Goal: Task Accomplishment & Management: Use online tool/utility

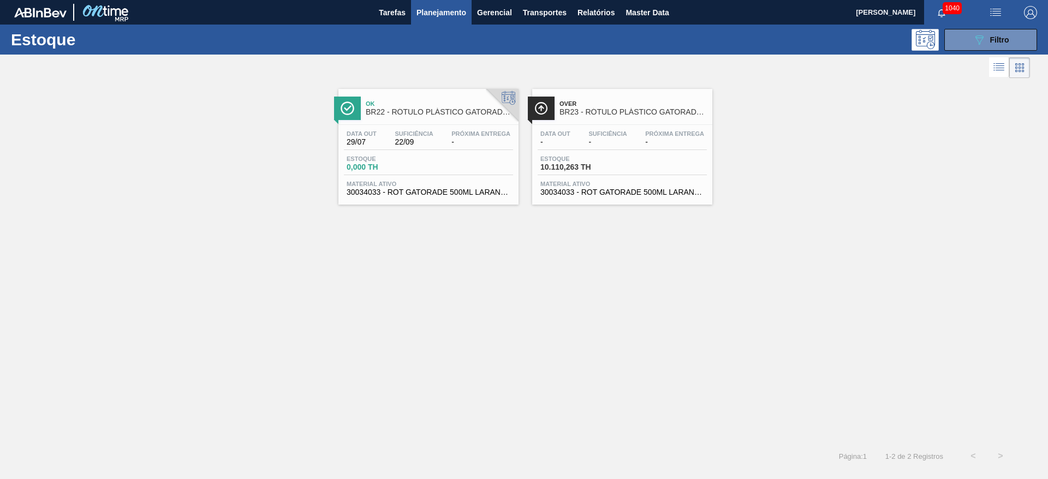
click at [617, 162] on div "Estoque 10.110,263 TH" at bounding box center [579, 164] width 82 height 16
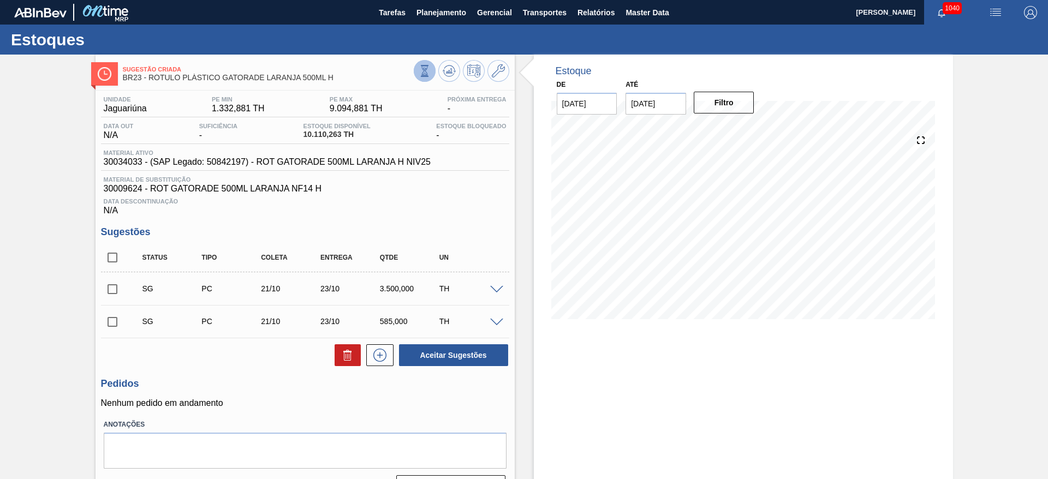
click at [422, 69] on icon at bounding box center [424, 70] width 6 height 10
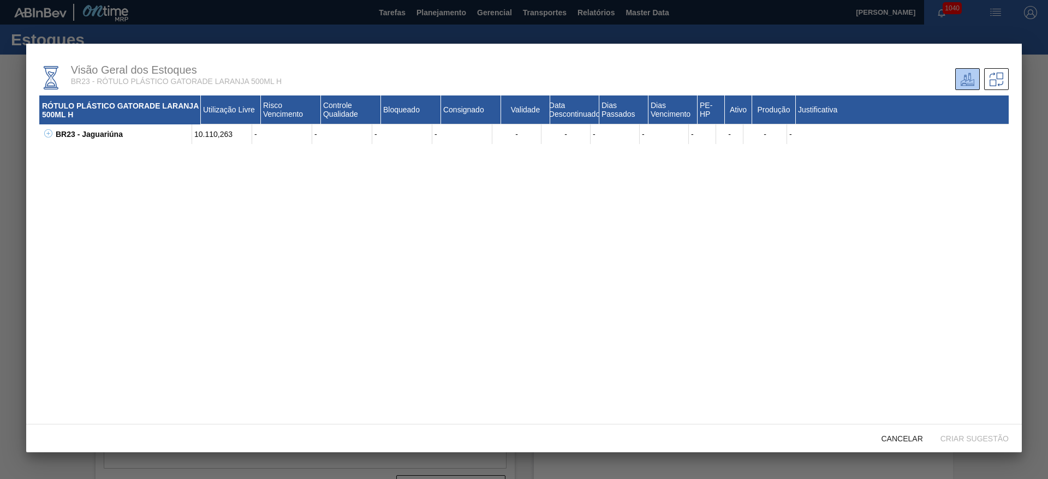
click at [49, 134] on icon at bounding box center [48, 133] width 8 height 8
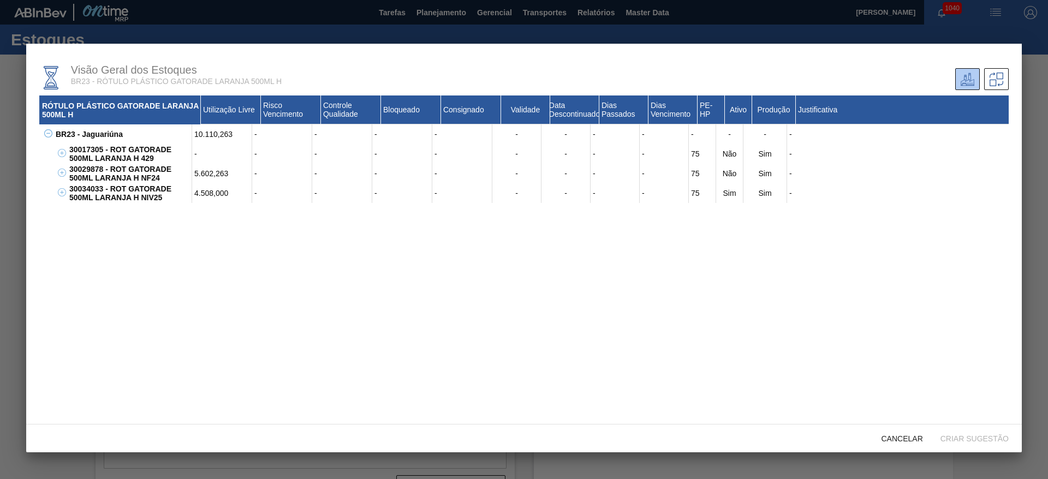
click at [87, 190] on div "30034033 - ROT GATORADE 500ML LARANJA H NIV25" at bounding box center [130, 193] width 126 height 20
copy div "30034033"
click at [902, 437] on span "Cancelar" at bounding box center [902, 438] width 59 height 9
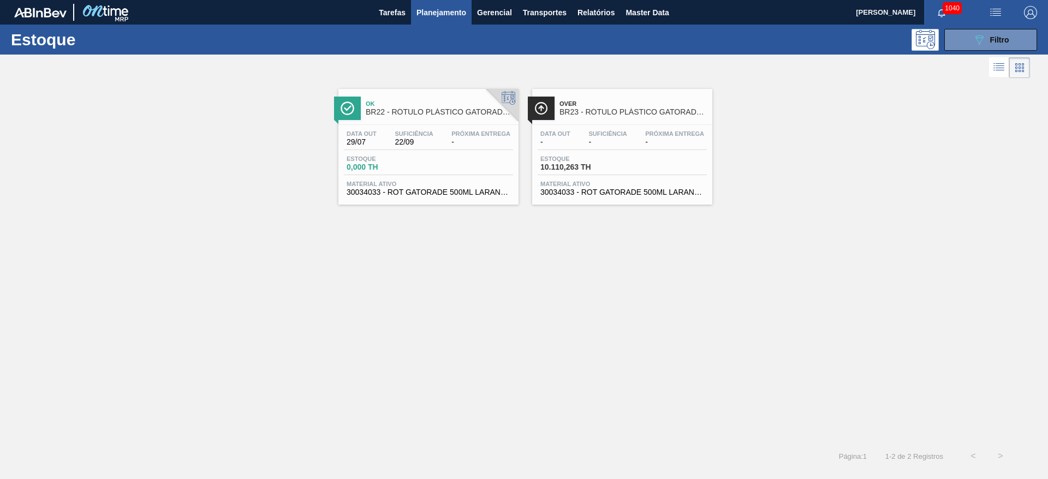
click at [422, 153] on div "Data out 29/07 Suficiência 22/09 Próxima Entrega - Estoque 0,000 TH Material at…" at bounding box center [428, 162] width 180 height 74
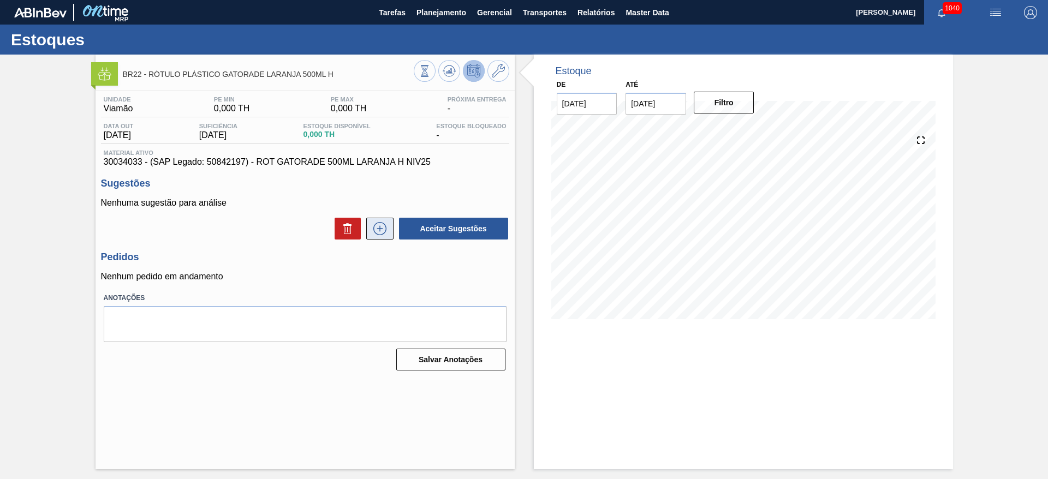
click at [376, 228] on icon at bounding box center [379, 228] width 17 height 13
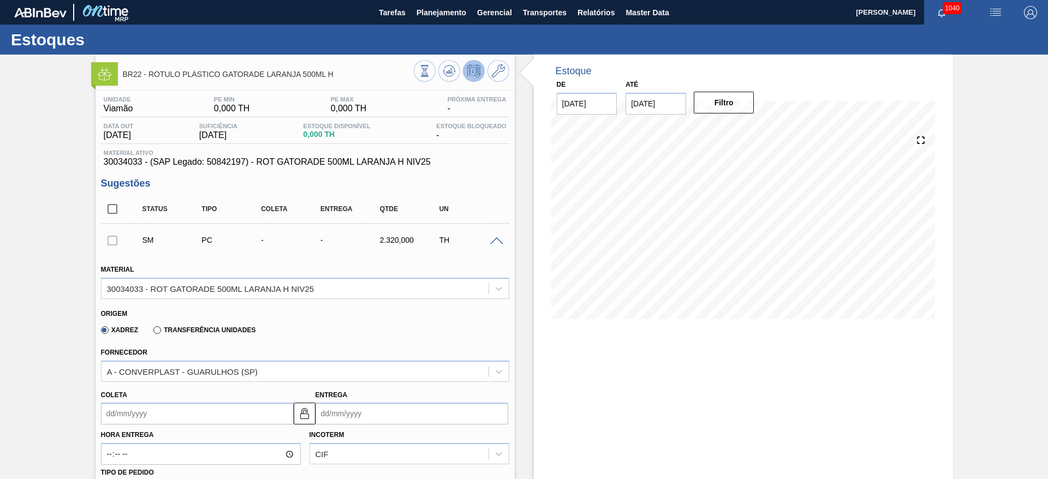
scroll to position [82, 0]
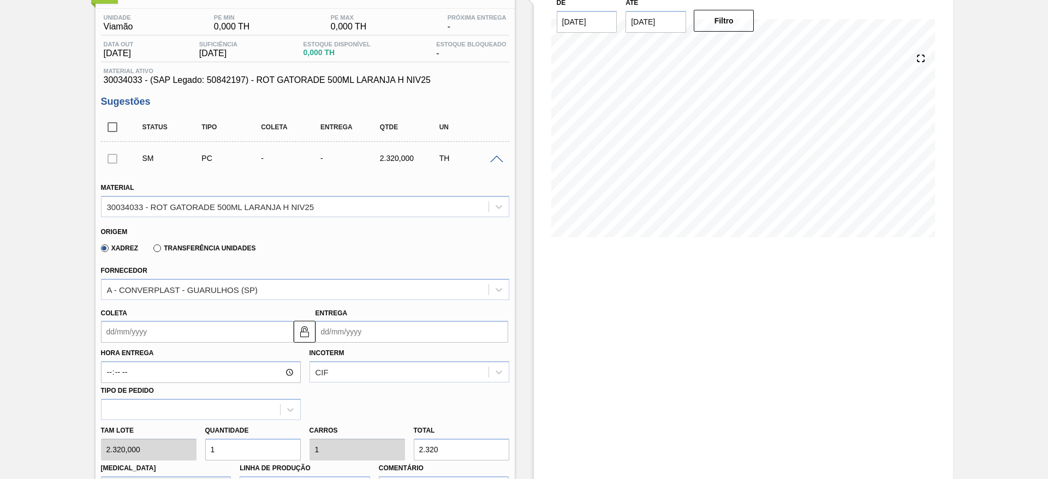
click at [155, 252] on div "Transferência Unidades" at bounding box center [202, 248] width 106 height 10
click at [157, 250] on label "Transferência Unidades" at bounding box center [204, 249] width 102 height 8
click at [152, 251] on input "Transferência Unidades" at bounding box center [152, 251] width 0 height 0
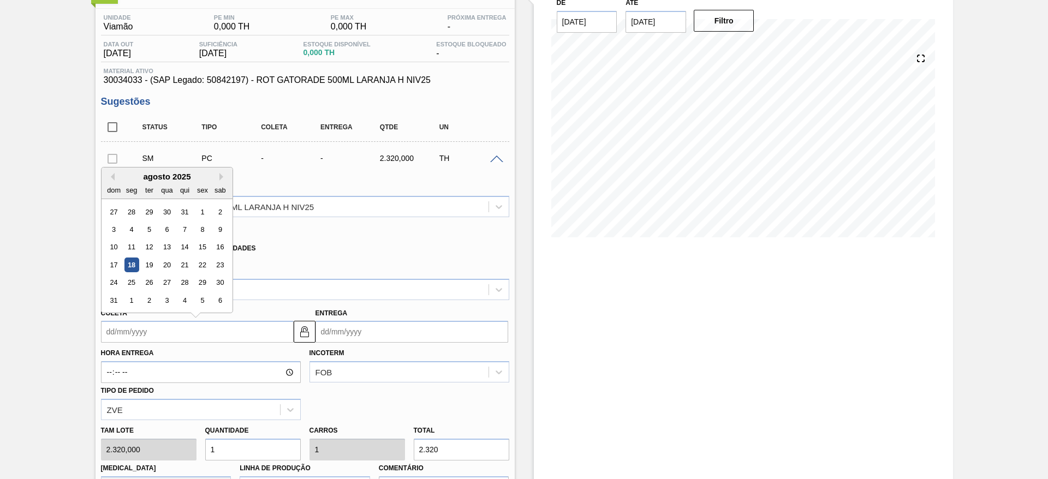
click at [113, 327] on input "Coleta" at bounding box center [197, 332] width 193 height 22
click at [168, 263] on div "20" at bounding box center [166, 265] width 15 height 15
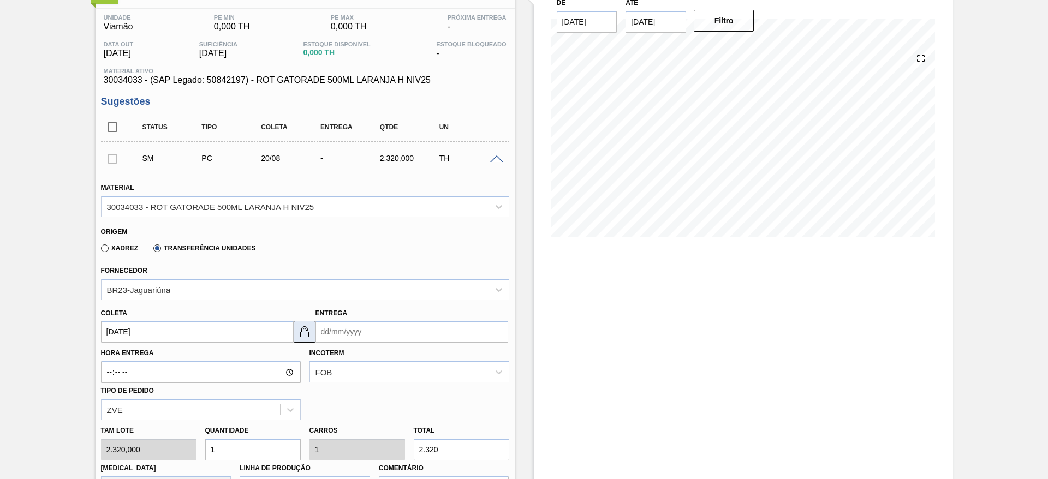
click at [305, 331] on img at bounding box center [304, 331] width 13 height 13
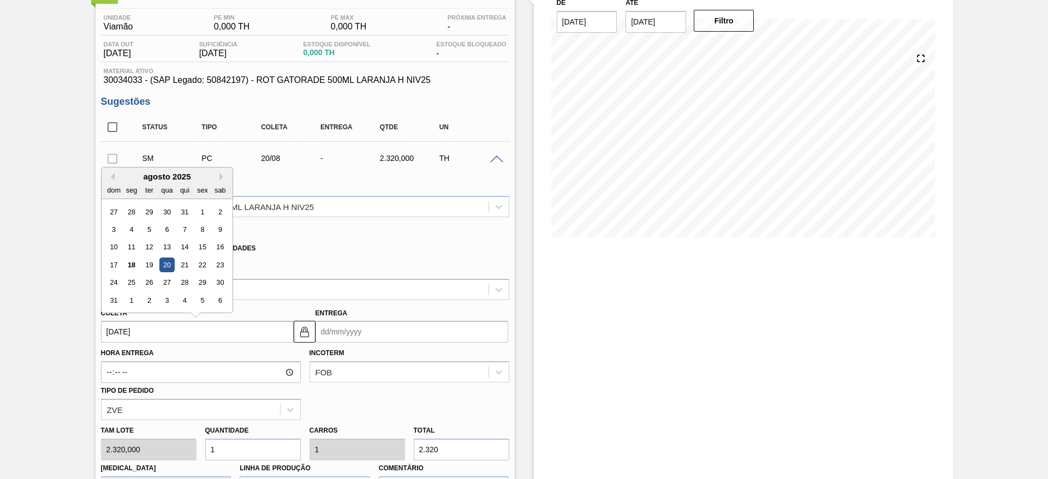
click at [106, 328] on input "[DATE]" at bounding box center [197, 332] width 193 height 22
click at [154, 264] on div "19" at bounding box center [148, 265] width 15 height 15
type input "19/08/2025"
type input "23/08/2025"
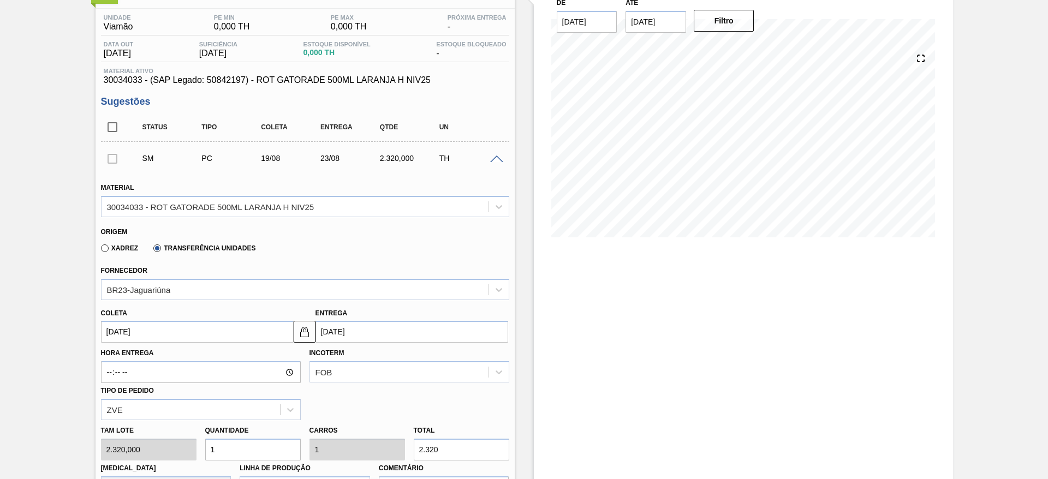
click at [109, 332] on input "19/08/2025" at bounding box center [197, 332] width 193 height 22
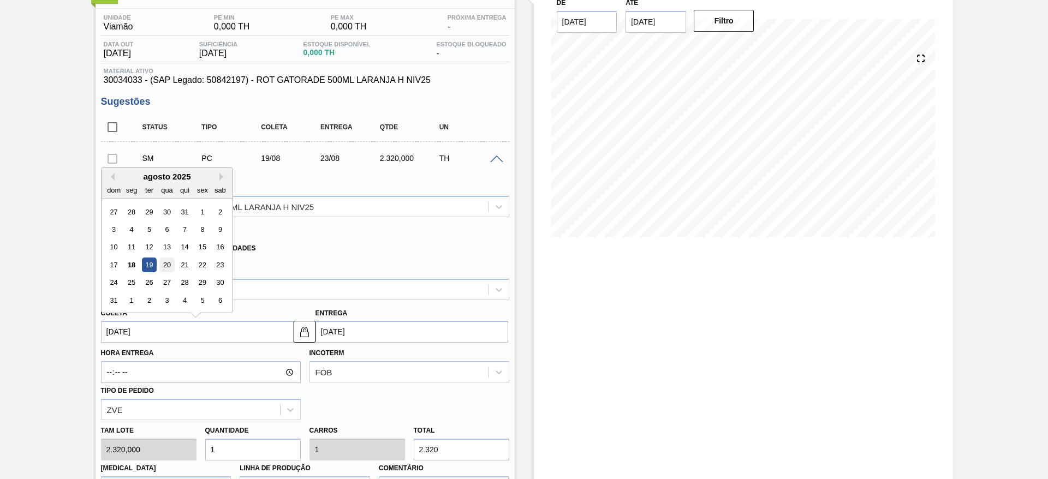
click at [168, 261] on div "20" at bounding box center [166, 265] width 15 height 15
type input "[DATE]"
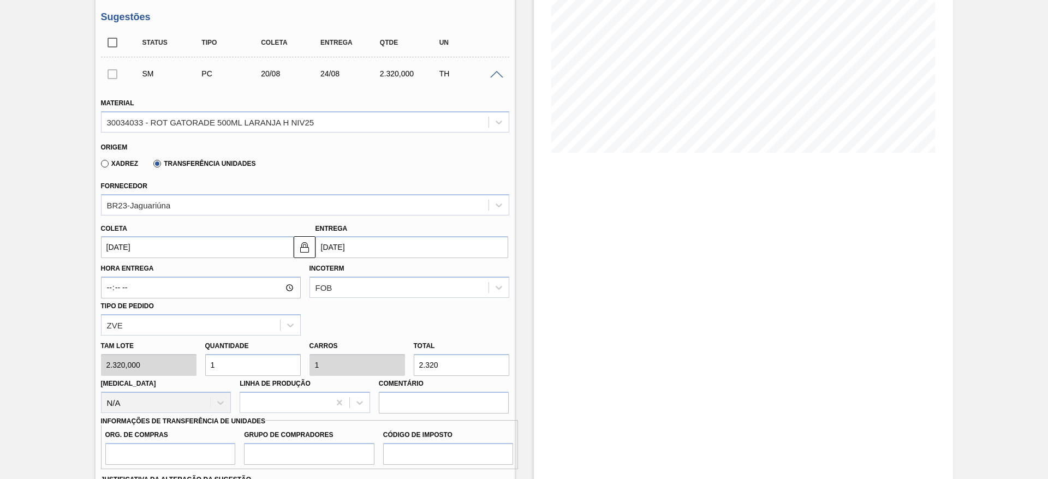
scroll to position [246, 0]
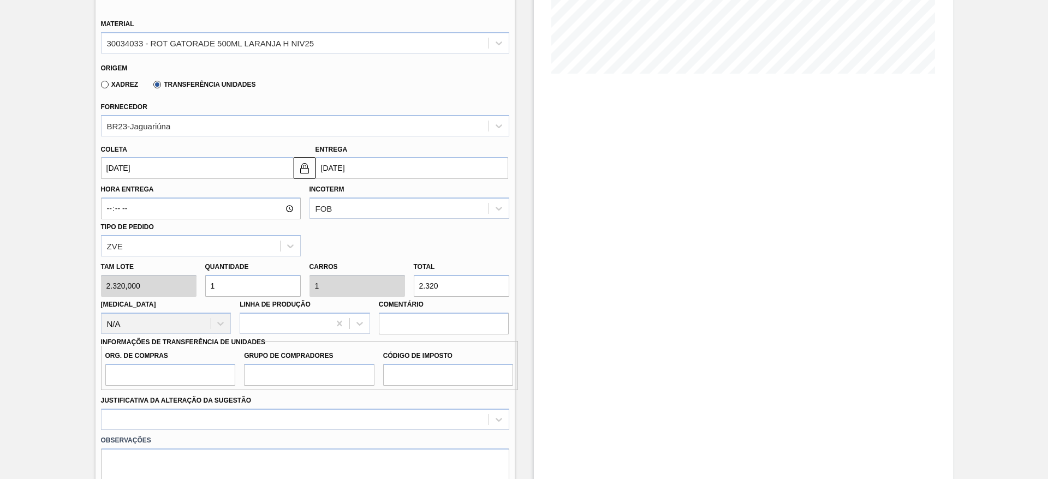
click at [158, 295] on div "Tam lote 2.320,000 Quantidade 1 Carros 1 Total 2.320 Doca N/A Linha de Produção…" at bounding box center [305, 296] width 417 height 78
drag, startPoint x: 442, startPoint y: 287, endPoint x: 207, endPoint y: 331, distance: 238.7
click at [233, 319] on div "Tam lote 2.320,000 Quantidade 1 Carros 1 Total 2.320 Doca N/A Linha de Produção…" at bounding box center [305, 296] width 417 height 78
type input "0"
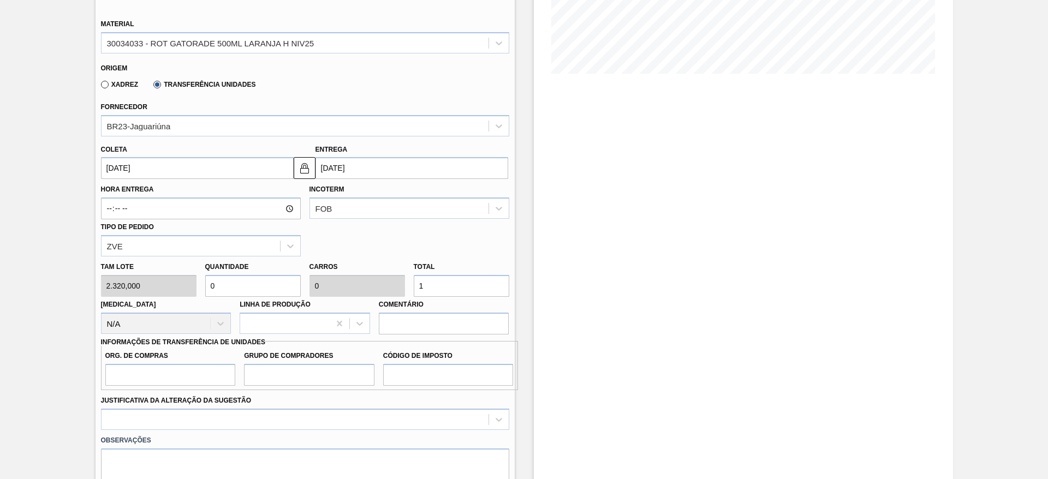
type input "1"
type input "0,006"
type input "15"
type input "0,065"
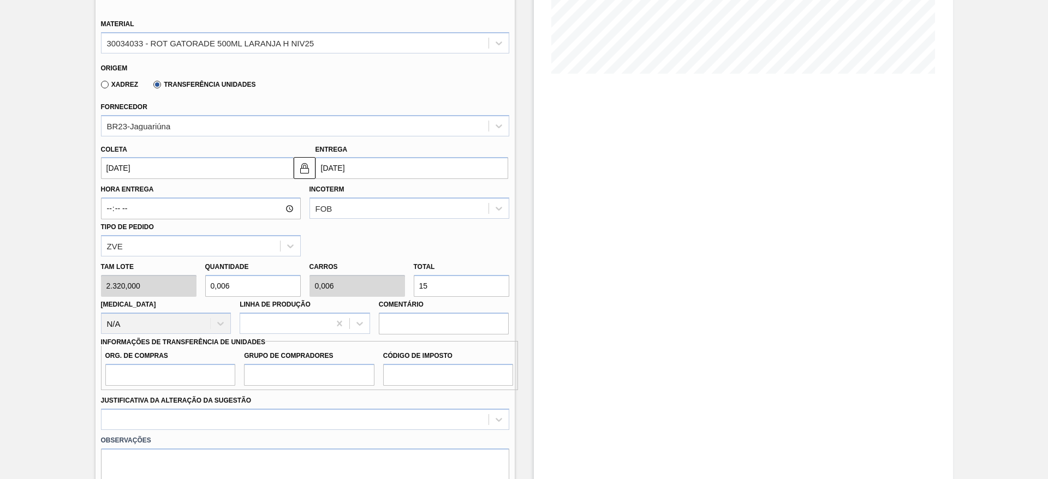
type input "0,065"
type input "150"
type input "0,647"
type input "1.500"
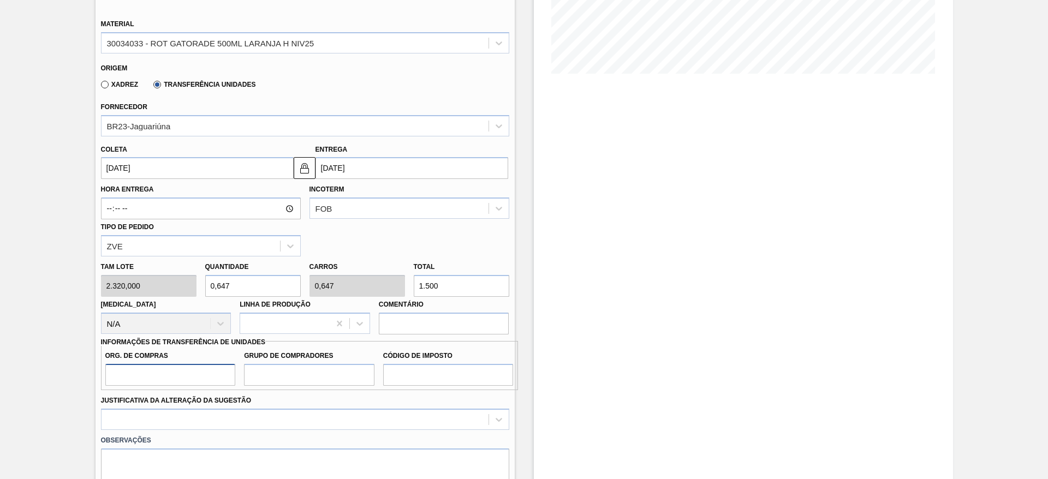
click at [150, 377] on input "Org. de Compras" at bounding box center [170, 375] width 130 height 22
type input "BR00"
click at [291, 366] on input "Grupo de Compradores" at bounding box center [309, 375] width 130 height 22
type input "A01"
click at [408, 382] on input "Código de Imposto" at bounding box center [448, 375] width 130 height 22
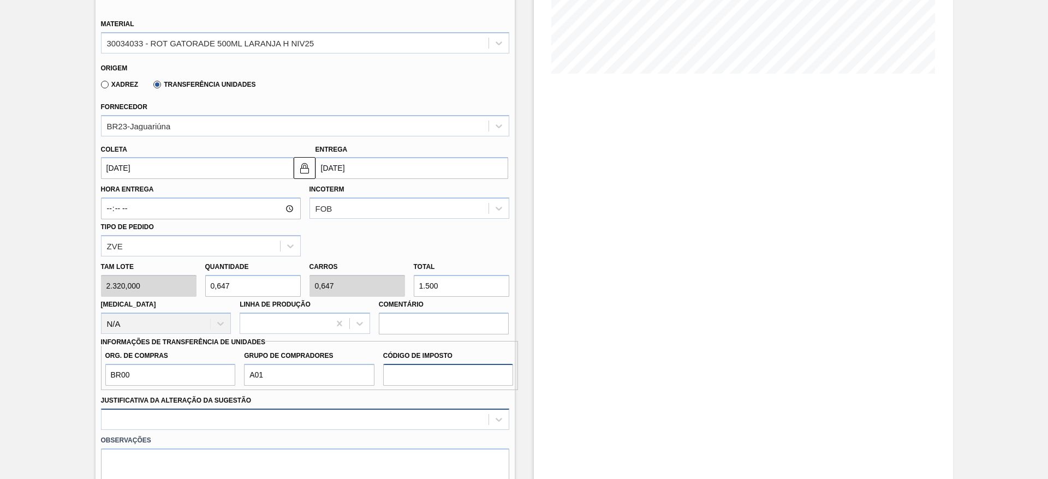
type input "I1"
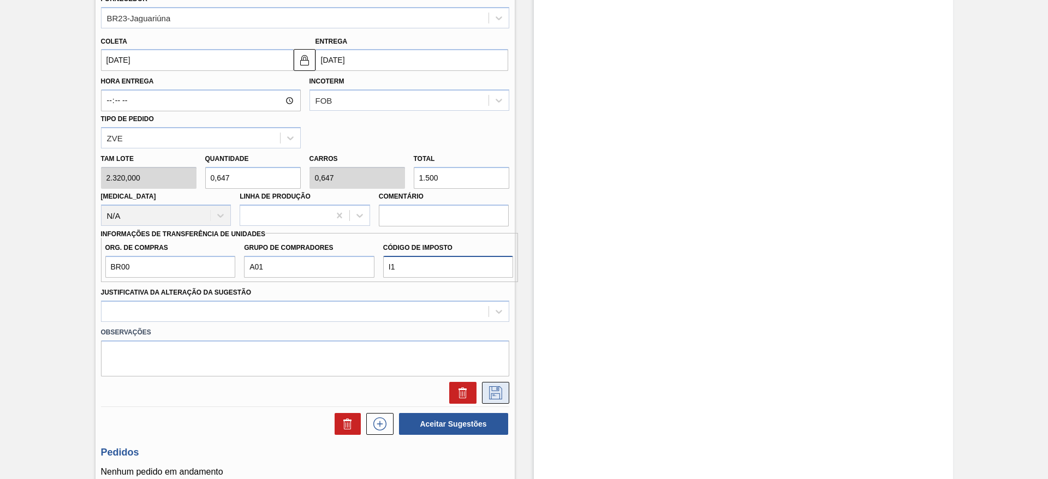
scroll to position [409, 0]
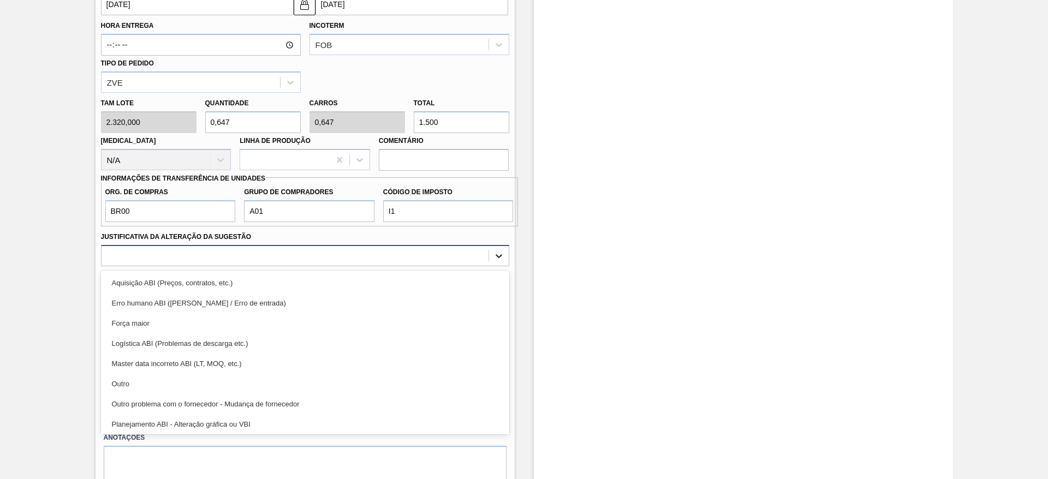
click at [498, 254] on icon at bounding box center [498, 256] width 11 height 11
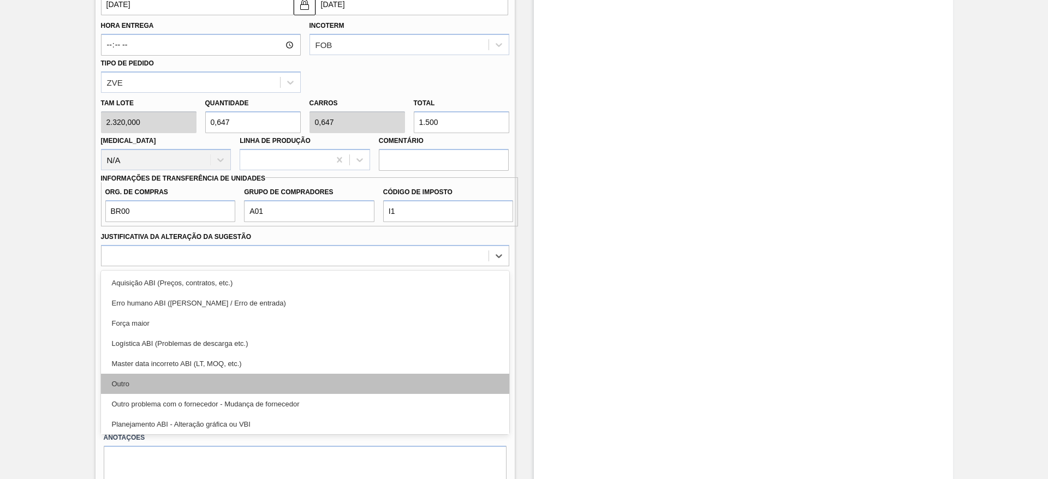
click at [126, 383] on div "Outro" at bounding box center [305, 384] width 408 height 20
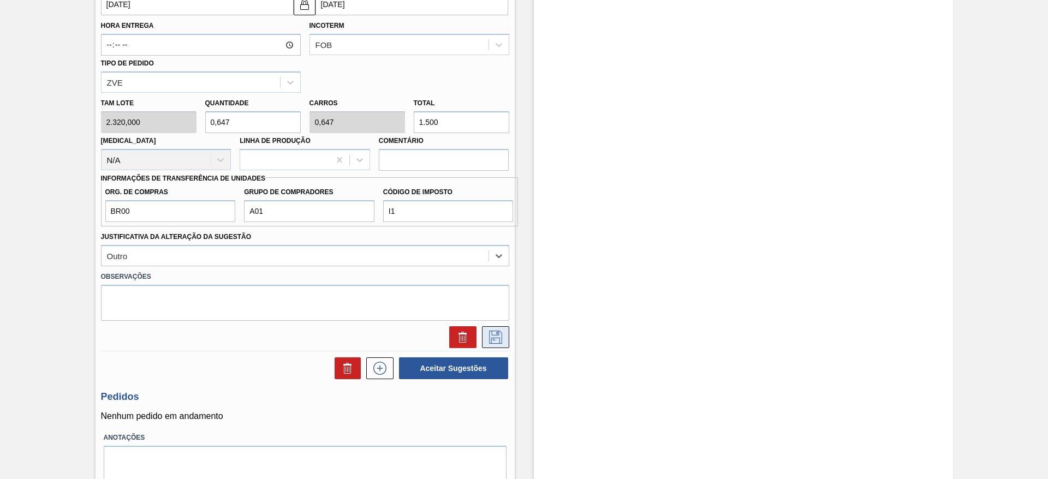
click at [493, 339] on icon at bounding box center [494, 336] width 5 height 9
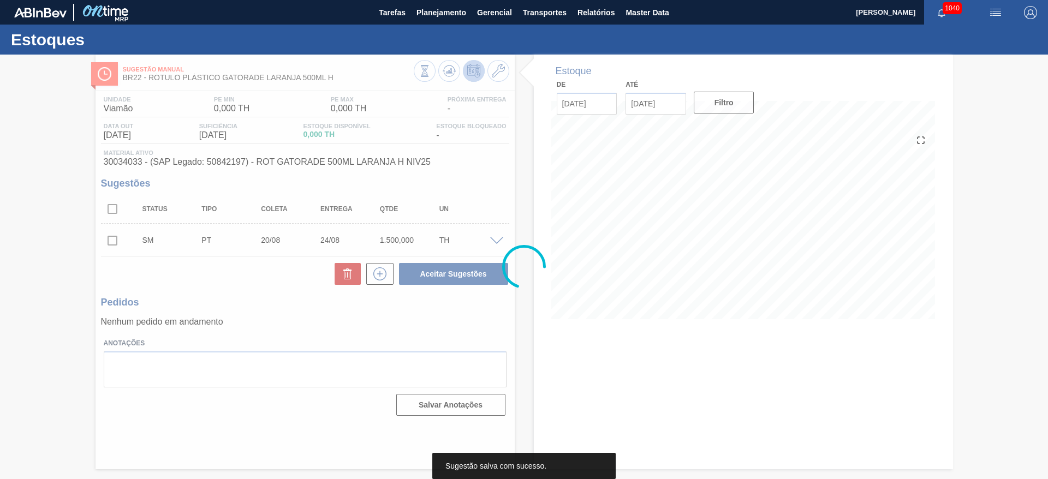
scroll to position [0, 0]
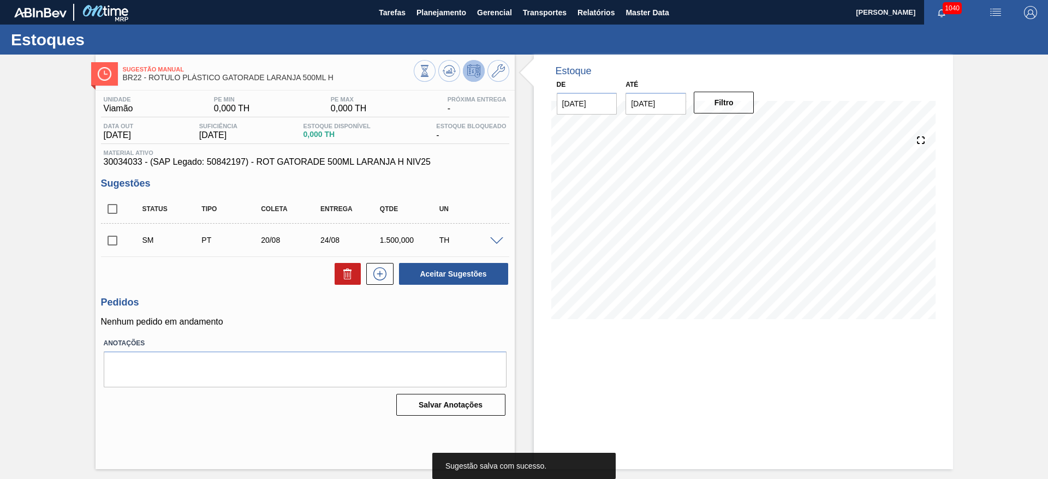
drag, startPoint x: 117, startPoint y: 235, endPoint x: 122, endPoint y: 239, distance: 6.2
click at [116, 235] on input "checkbox" at bounding box center [112, 240] width 23 height 23
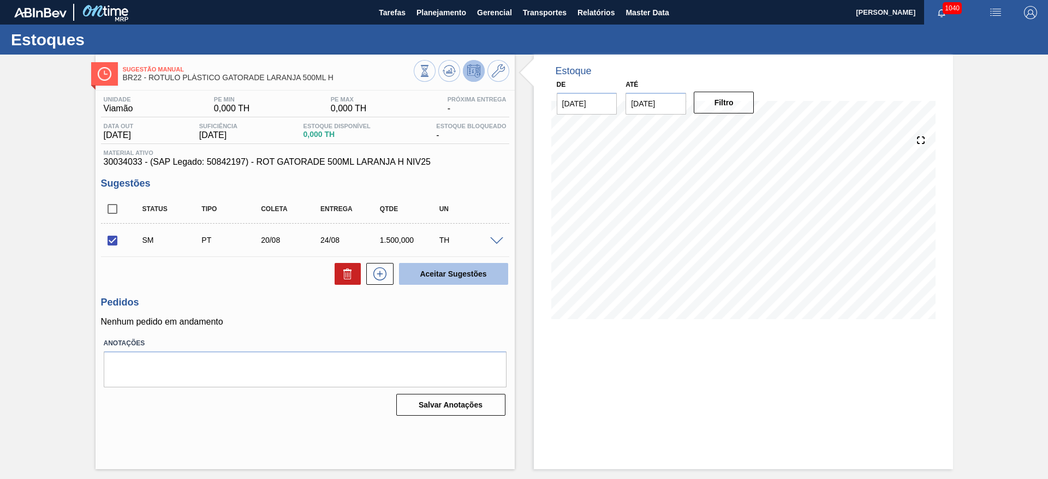
click at [433, 272] on button "Aceitar Sugestões" at bounding box center [453, 274] width 109 height 22
checkbox input "false"
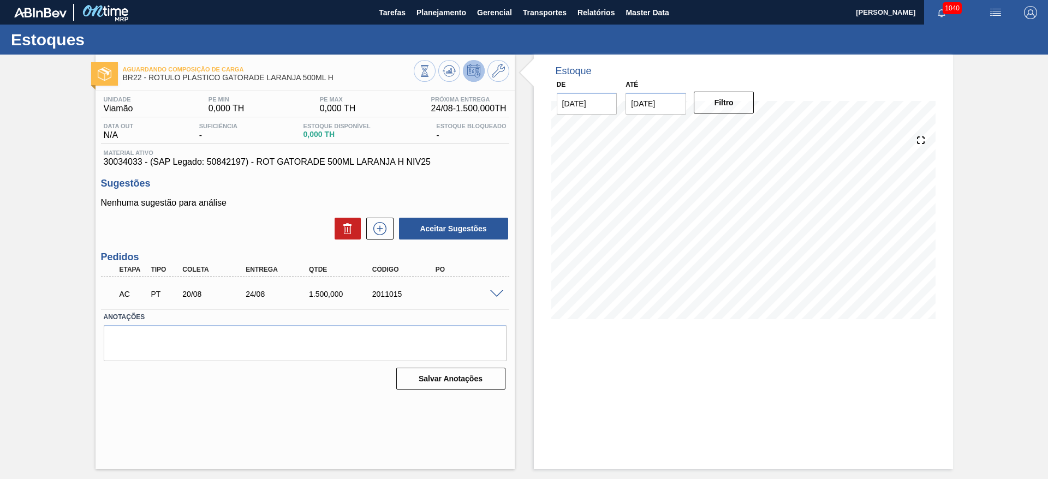
click at [633, 102] on input "01/09/2025" at bounding box center [655, 104] width 61 height 22
click at [748, 130] on button "Next Month" at bounding box center [748, 130] width 8 height 8
click at [695, 198] on div "15" at bounding box center [691, 200] width 15 height 15
type input "[DATE]"
click at [737, 102] on button "Filtro" at bounding box center [724, 103] width 61 height 22
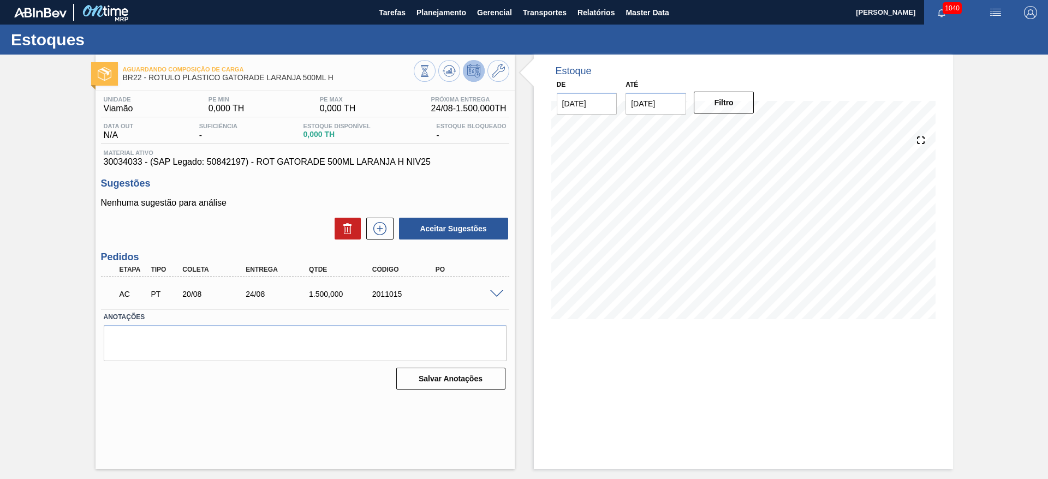
click at [497, 295] on span at bounding box center [496, 294] width 13 height 8
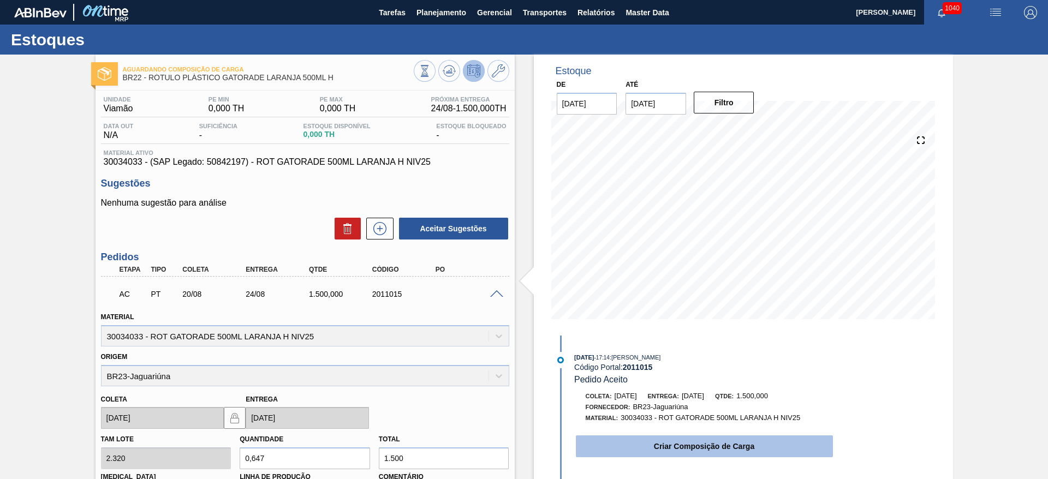
click at [652, 439] on button "Criar Composição de Carga" at bounding box center [704, 447] width 257 height 22
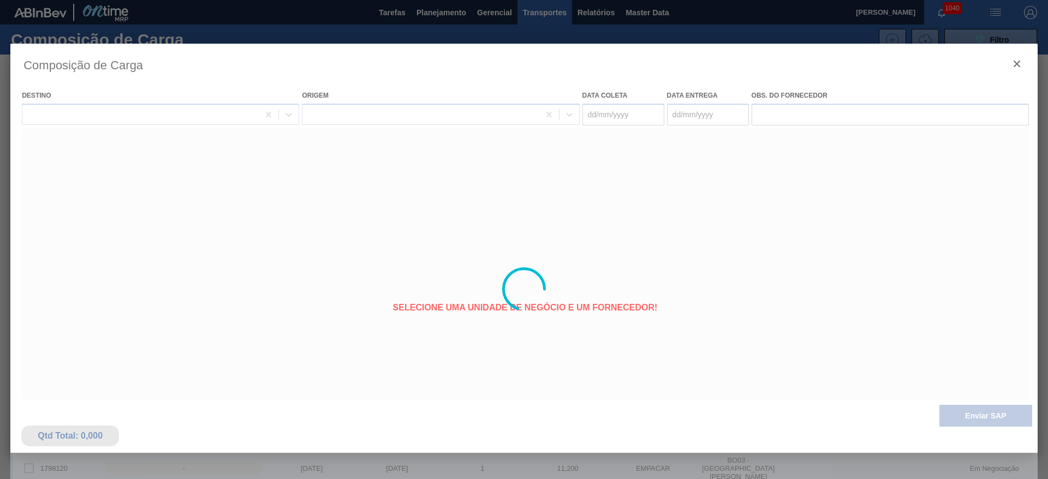
type coleta "[DATE]"
type entrega "[DATE]"
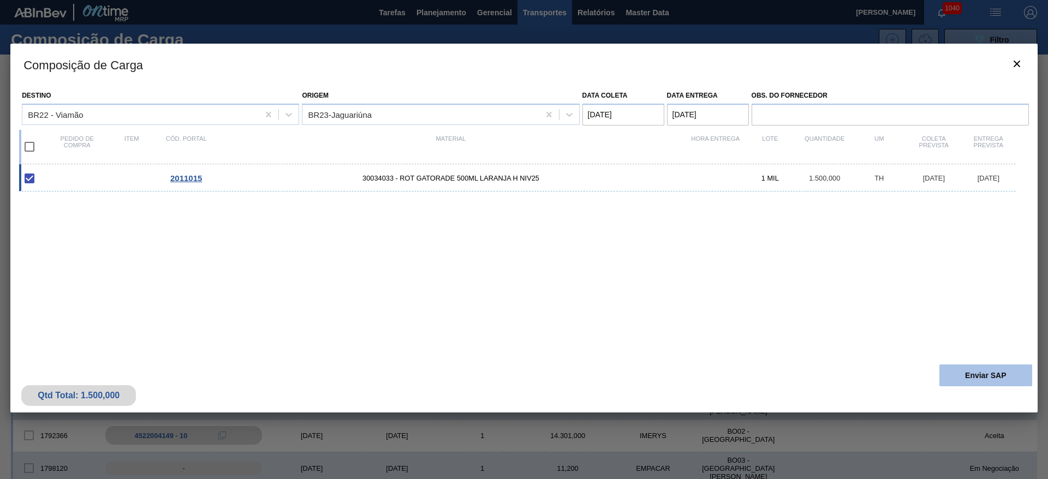
click at [951, 372] on button "Enviar SAP" at bounding box center [985, 376] width 93 height 22
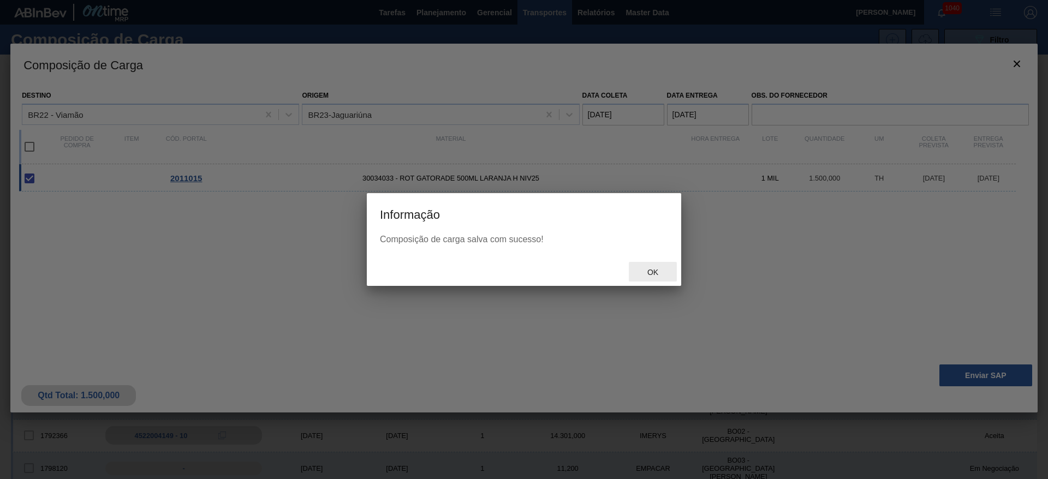
click at [652, 271] on span "Ok" at bounding box center [653, 272] width 28 height 9
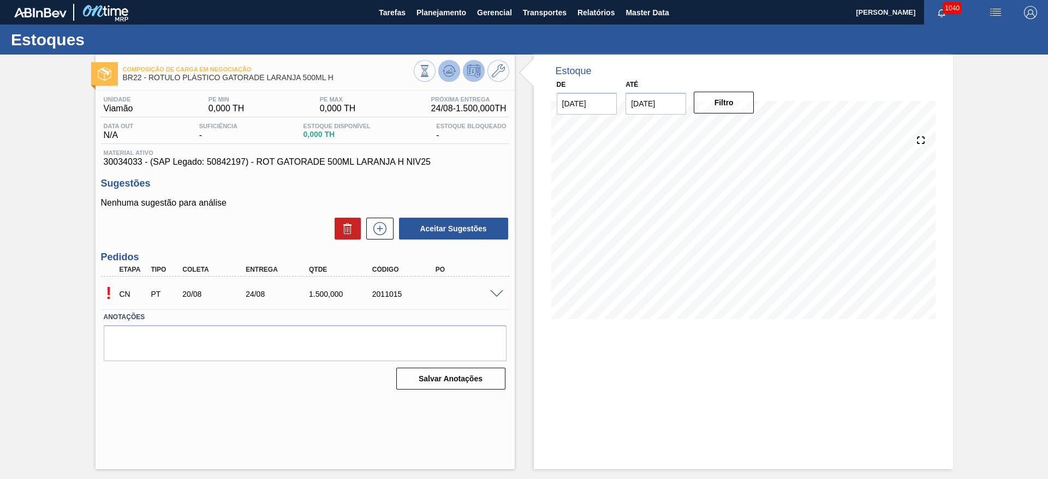
click at [431, 76] on icon at bounding box center [425, 71] width 12 height 12
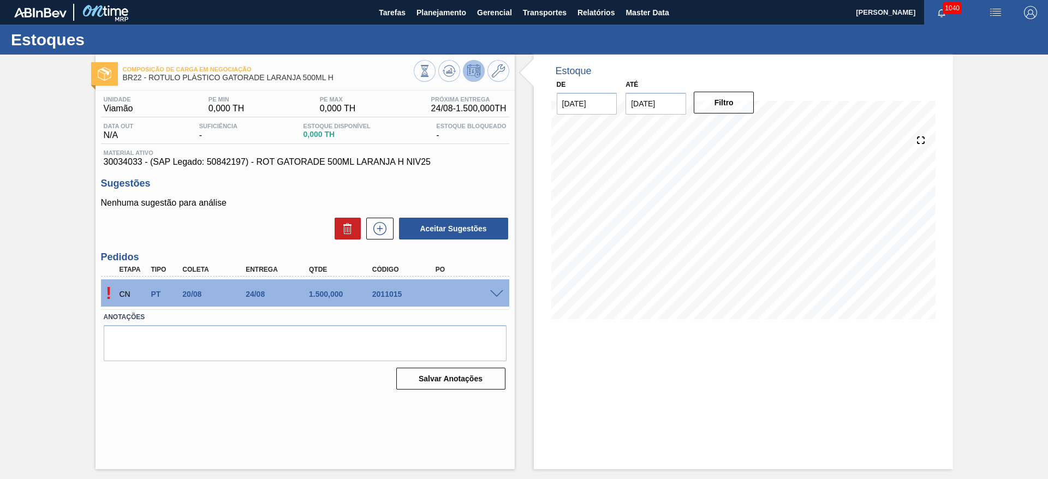
click at [492, 300] on div "! CN PT 20/08 24/08 1.500,000 2011015" at bounding box center [305, 292] width 408 height 27
click at [431, 74] on icon at bounding box center [425, 71] width 12 height 12
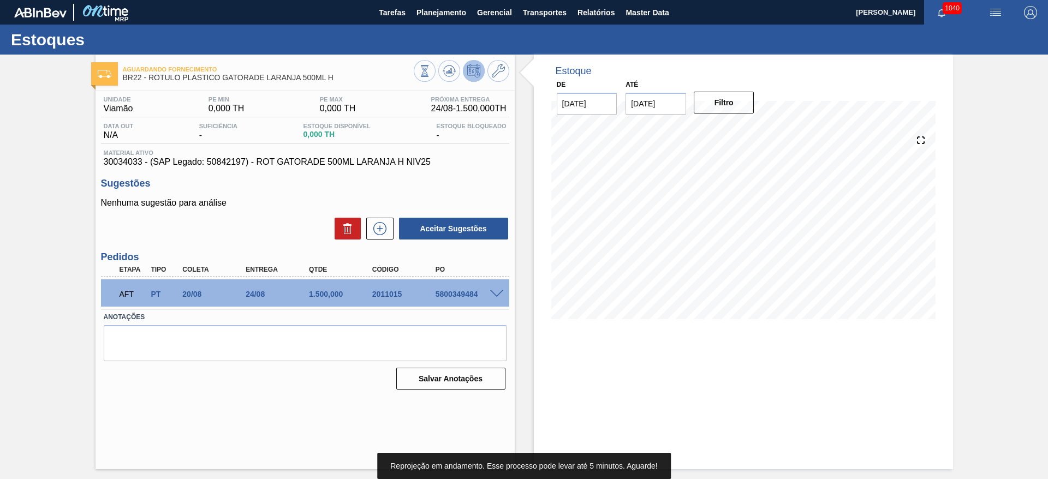
click at [456, 293] on div "5800349484" at bounding box center [468, 294] width 71 height 9
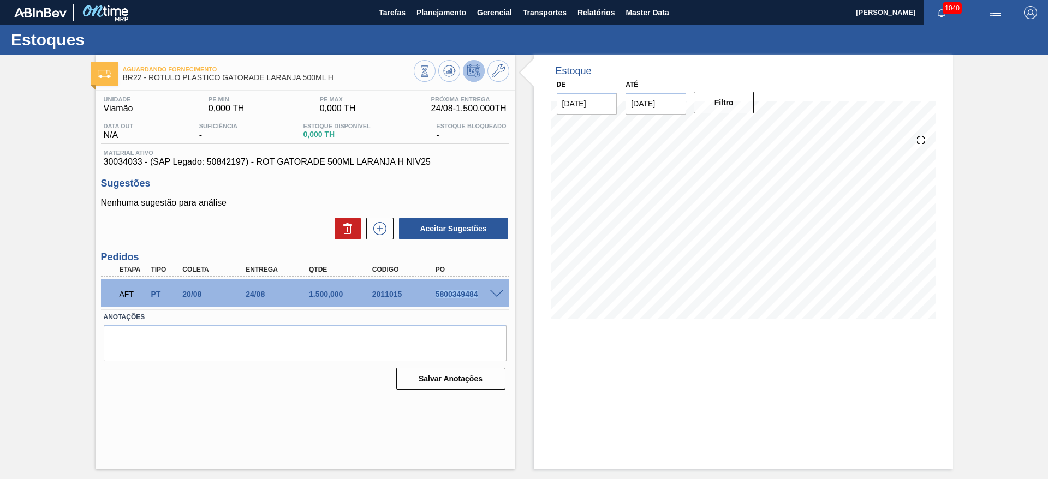
click at [456, 293] on div "5800349484" at bounding box center [468, 294] width 71 height 9
copy div "5800349484"
drag, startPoint x: 335, startPoint y: 77, endPoint x: 150, endPoint y: 82, distance: 185.1
click at [150, 82] on div "Aguardando Fornecimento BR22 - RÓTULO PLÁSTICO GATORADE LARANJA 500ML H" at bounding box center [268, 74] width 291 height 25
copy span "RÓTULO PLÁSTICO GATORADE LARANJA 500ML H"
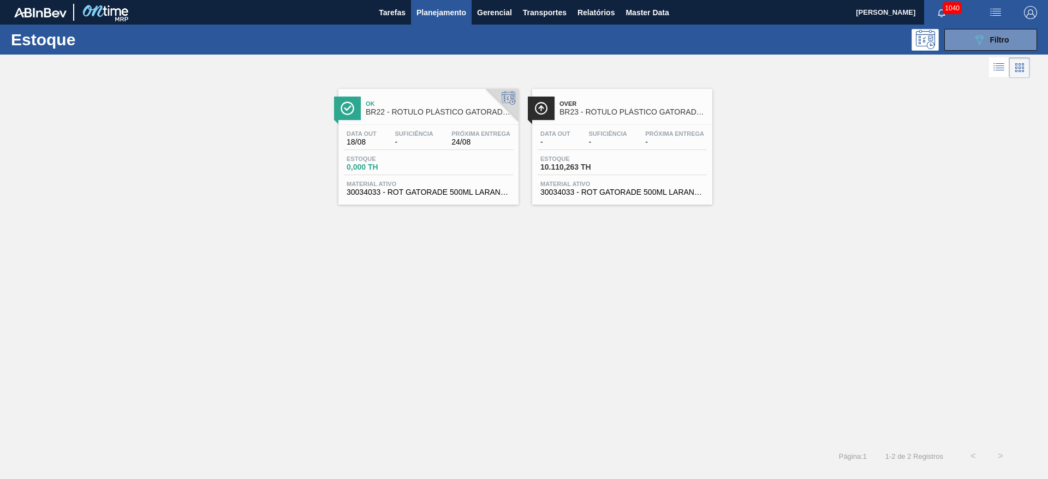
drag, startPoint x: 1003, startPoint y: 38, endPoint x: 928, endPoint y: 80, distance: 86.0
click at [1003, 38] on span "Filtro" at bounding box center [999, 39] width 19 height 9
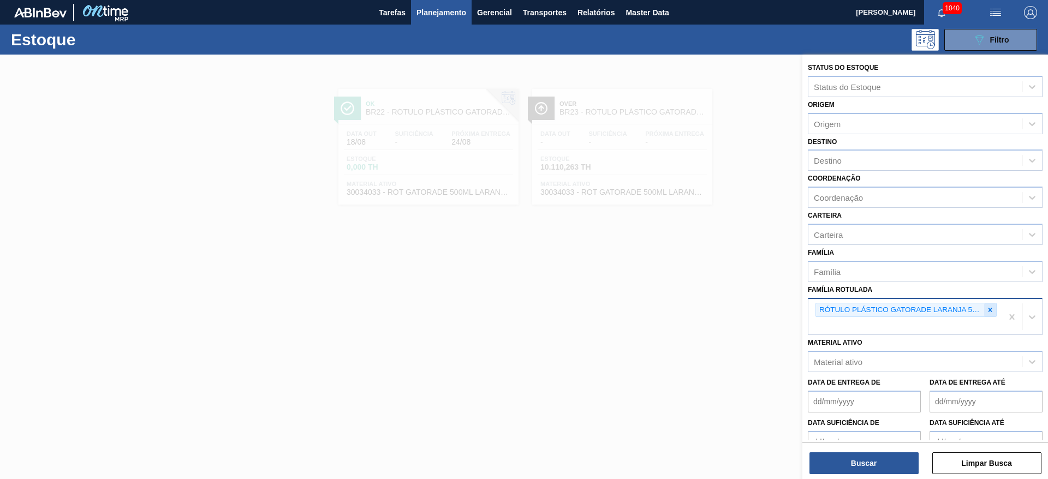
click at [988, 312] on icon at bounding box center [990, 310] width 4 height 4
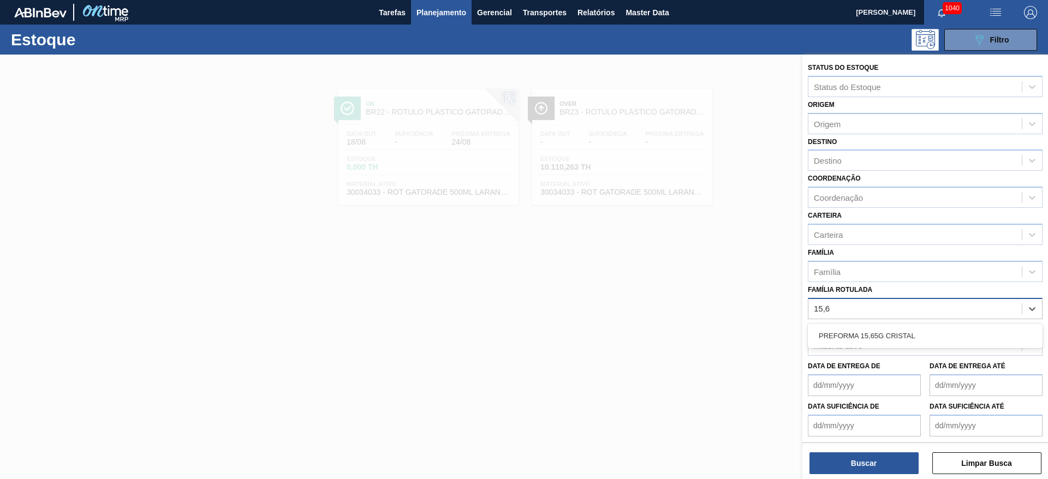
type Rotulada "15,65"
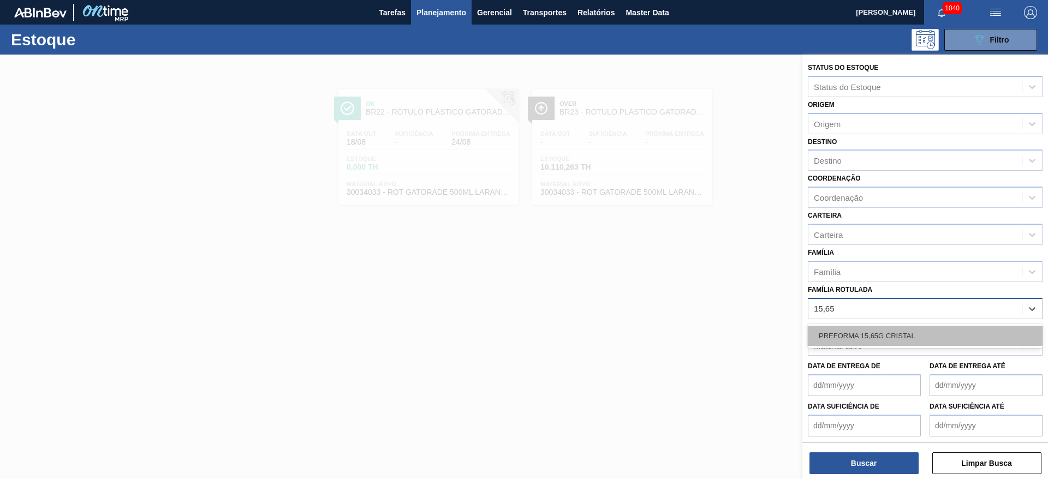
click at [896, 336] on div "PREFORMA 15,65G CRISTAL" at bounding box center [925, 336] width 235 height 20
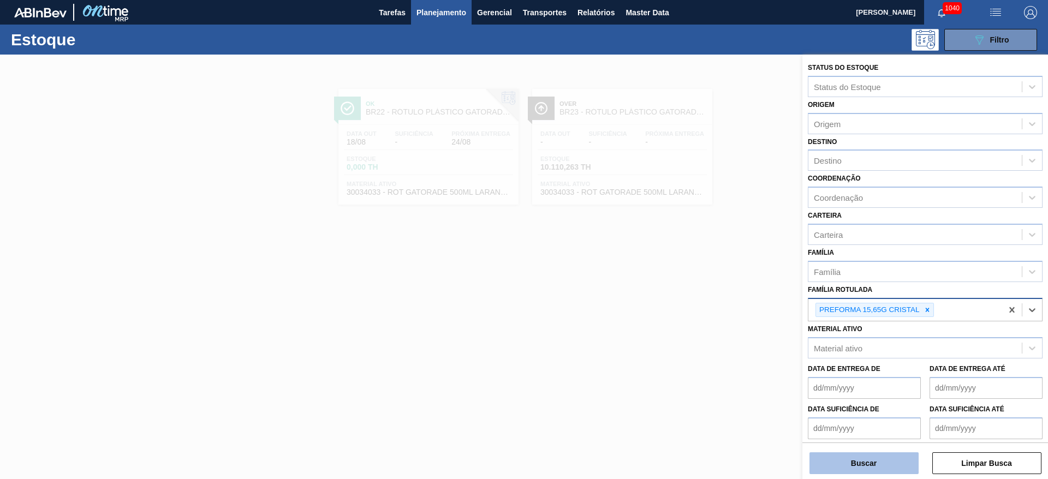
click at [855, 462] on button "Buscar" at bounding box center [863, 463] width 109 height 22
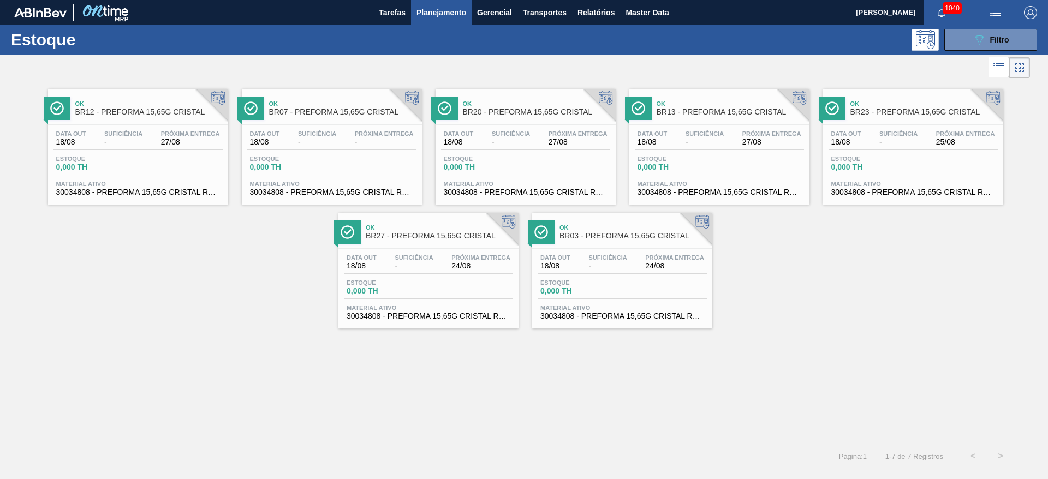
click at [121, 146] on span "-" at bounding box center [123, 142] width 38 height 8
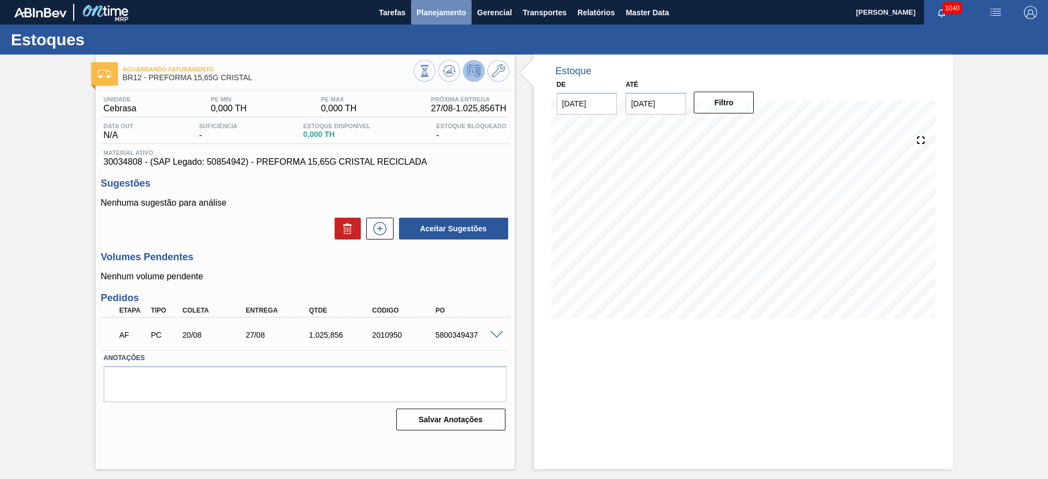
click at [430, 13] on span "Planejamento" at bounding box center [441, 12] width 50 height 13
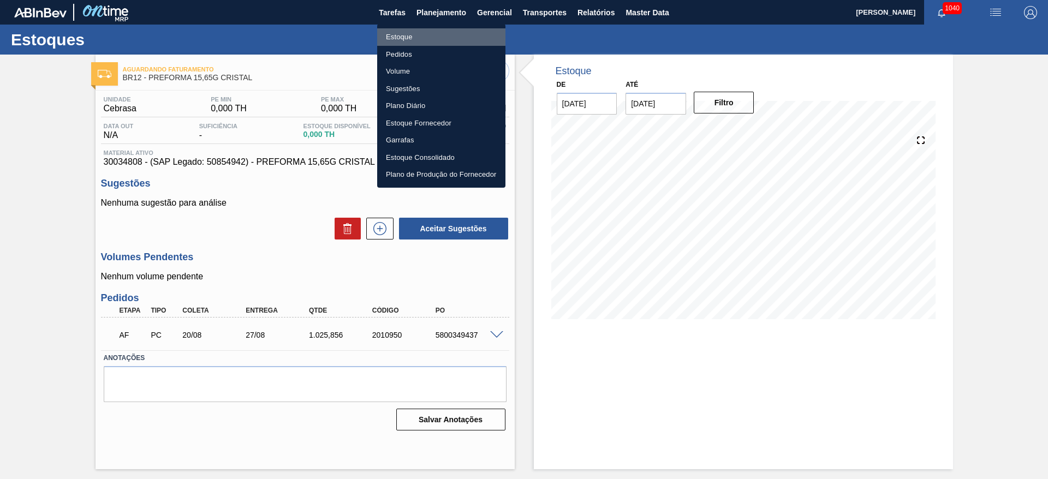
click at [404, 36] on li "Estoque" at bounding box center [441, 36] width 128 height 17
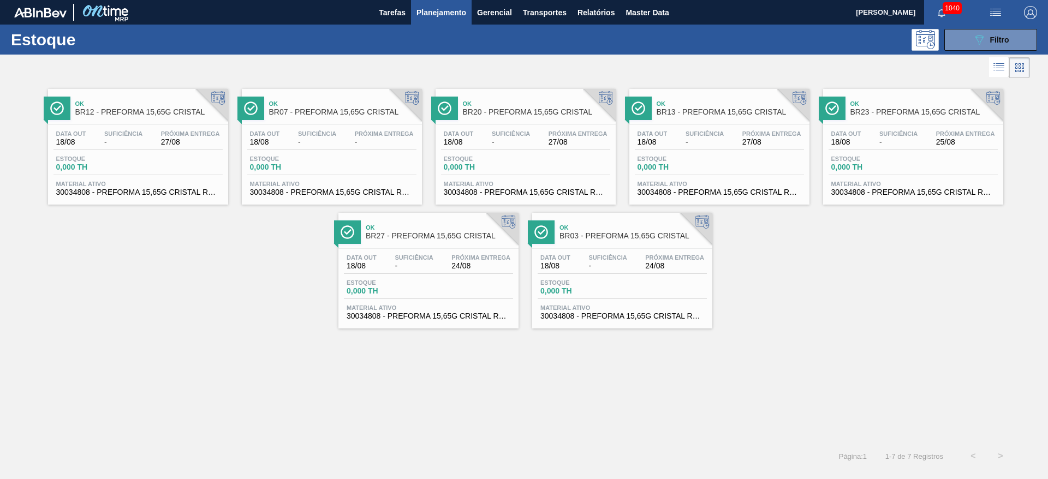
click at [319, 148] on div "Data out 18/08 Suficiência - Próxima Entrega -" at bounding box center [331, 140] width 169 height 20
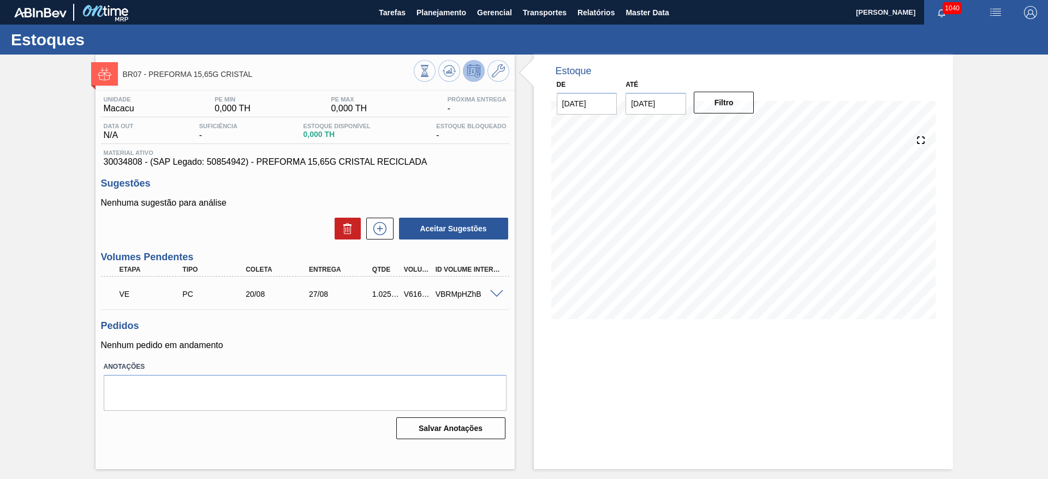
click at [496, 295] on span at bounding box center [496, 294] width 13 height 8
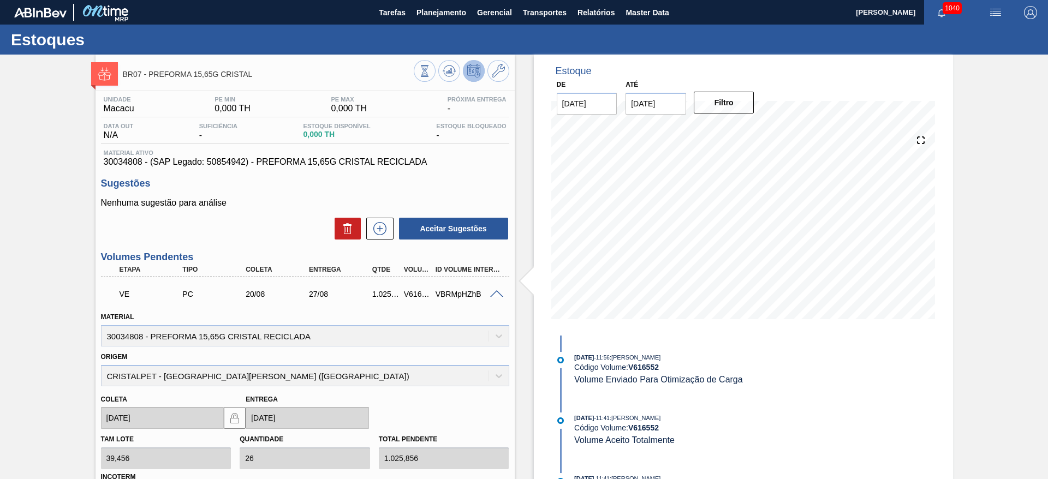
click at [496, 295] on span at bounding box center [496, 294] width 13 height 8
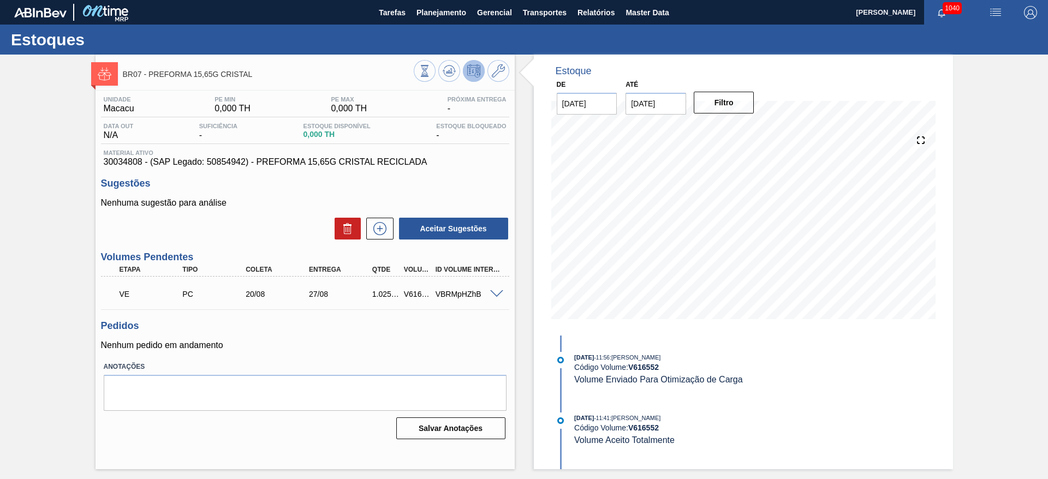
click at [407, 295] on div "V616552" at bounding box center [417, 294] width 33 height 9
copy div "V616552"
click at [447, 14] on span "Planejamento" at bounding box center [441, 12] width 50 height 13
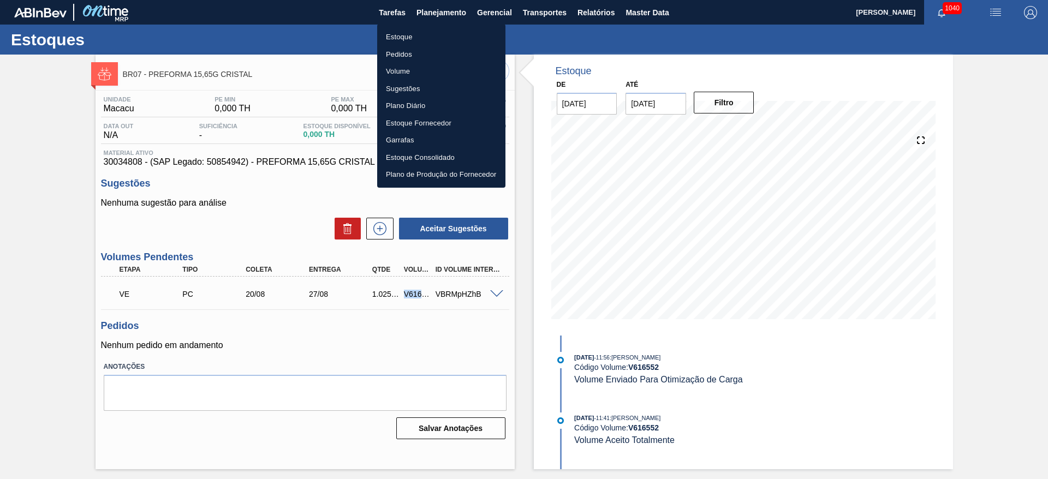
click at [397, 39] on li "Estoque" at bounding box center [441, 36] width 128 height 17
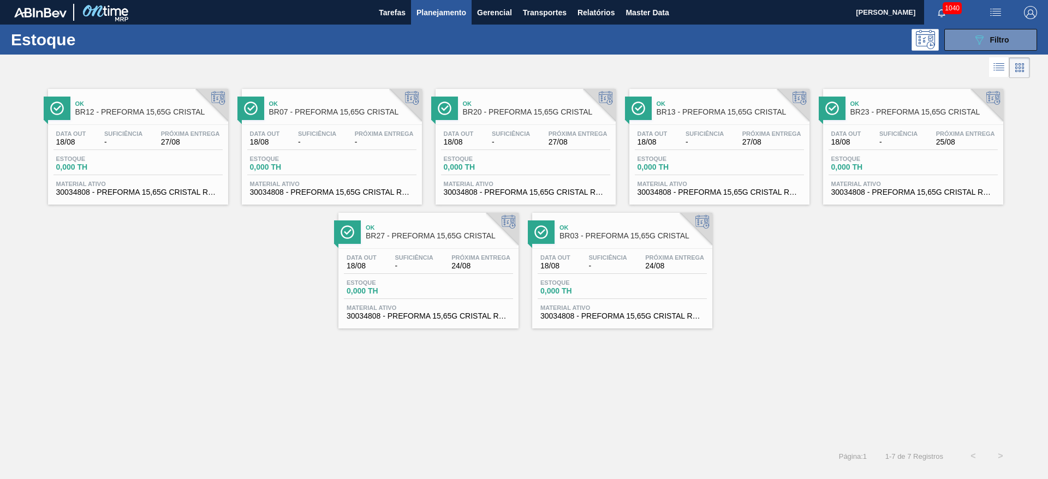
click at [503, 157] on span "Estoque" at bounding box center [482, 159] width 76 height 7
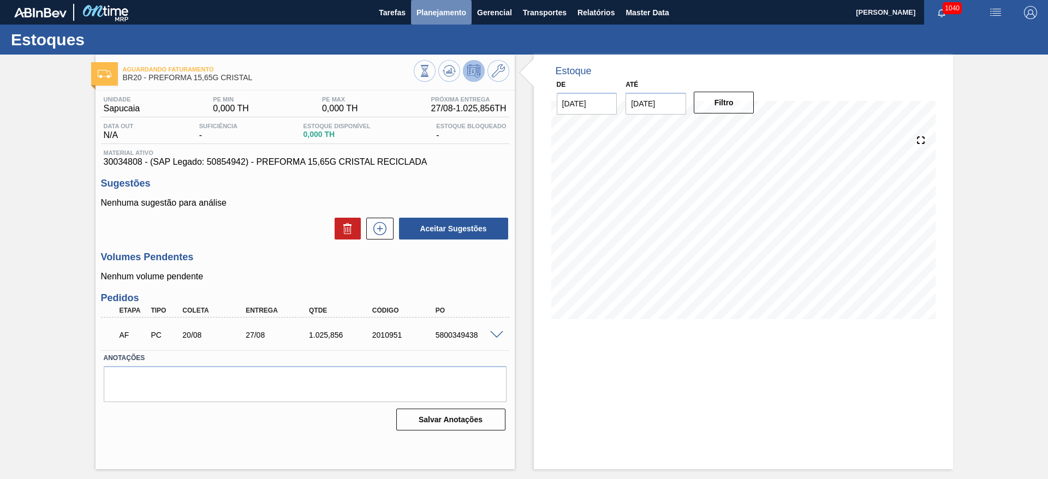
click at [436, 8] on span "Planejamento" at bounding box center [441, 12] width 50 height 13
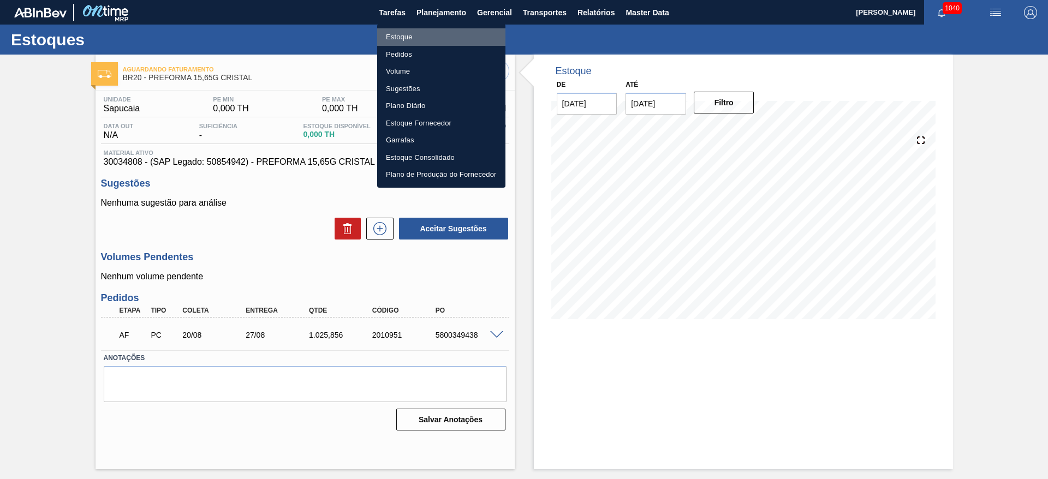
click at [420, 37] on li "Estoque" at bounding box center [441, 36] width 128 height 17
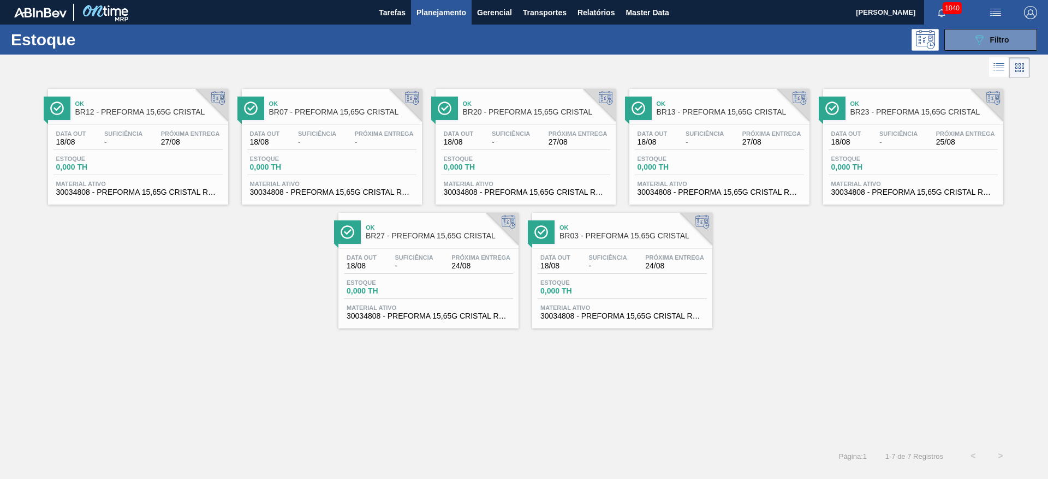
click at [695, 165] on span "0,000 TH" at bounding box center [675, 167] width 76 height 8
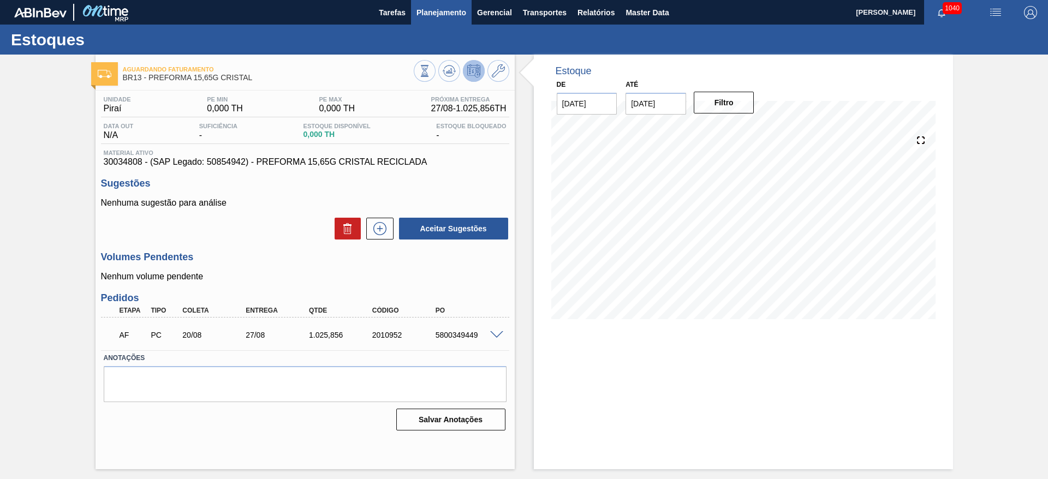
click at [435, 10] on span "Planejamento" at bounding box center [441, 12] width 50 height 13
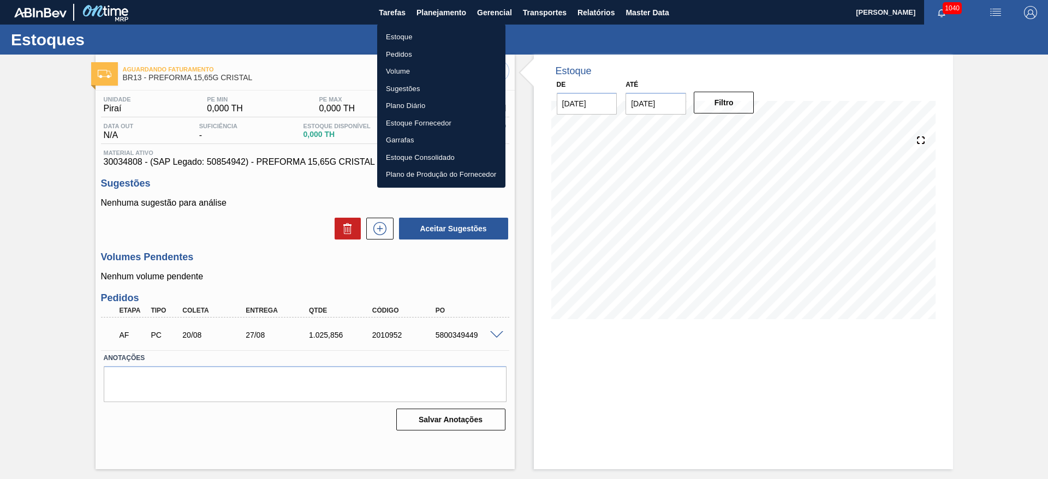
click at [404, 42] on li "Estoque" at bounding box center [441, 36] width 128 height 17
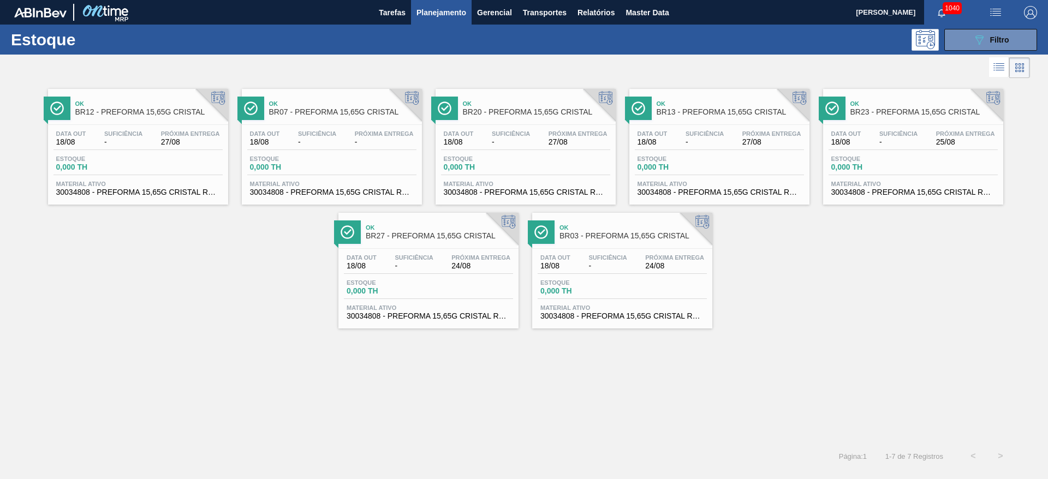
click at [907, 158] on span "Estoque" at bounding box center [869, 159] width 76 height 7
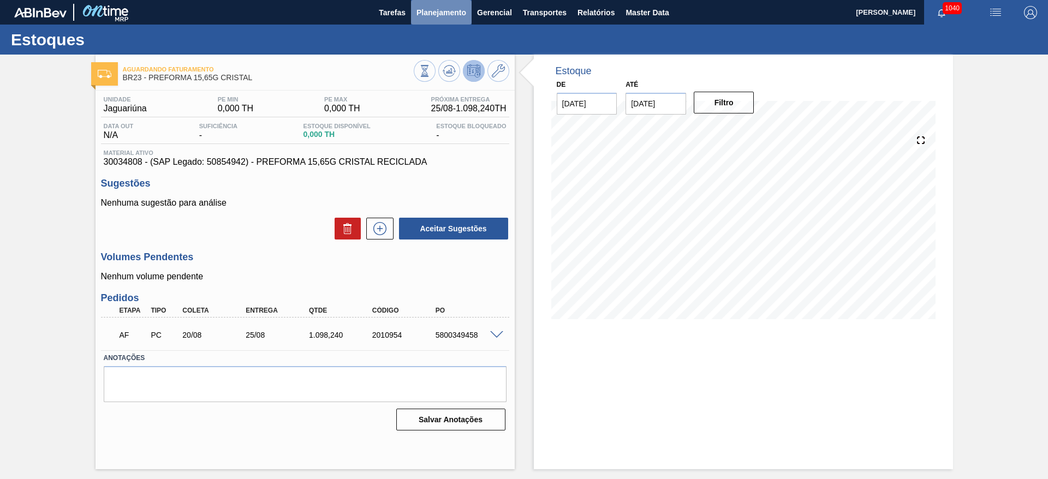
click at [447, 12] on span "Planejamento" at bounding box center [441, 12] width 50 height 13
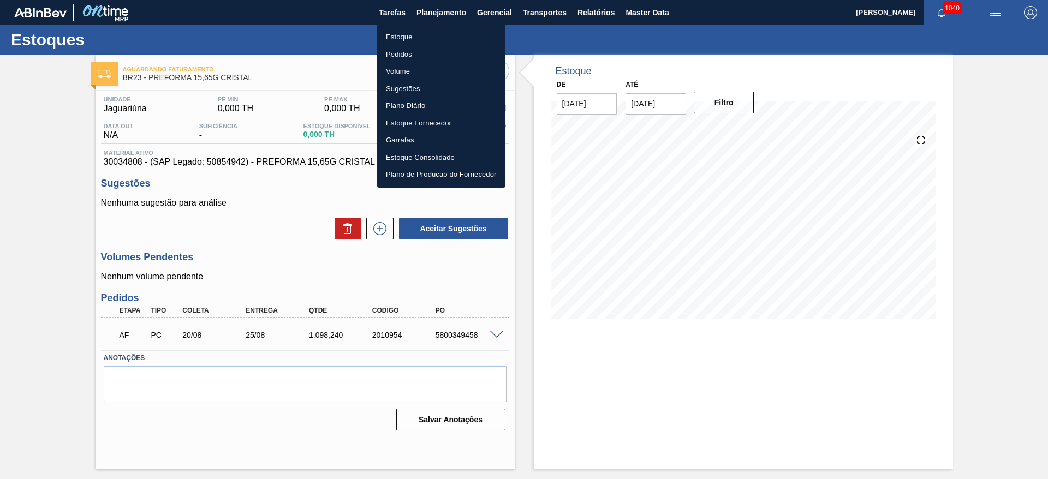
click at [399, 40] on li "Estoque" at bounding box center [441, 36] width 128 height 17
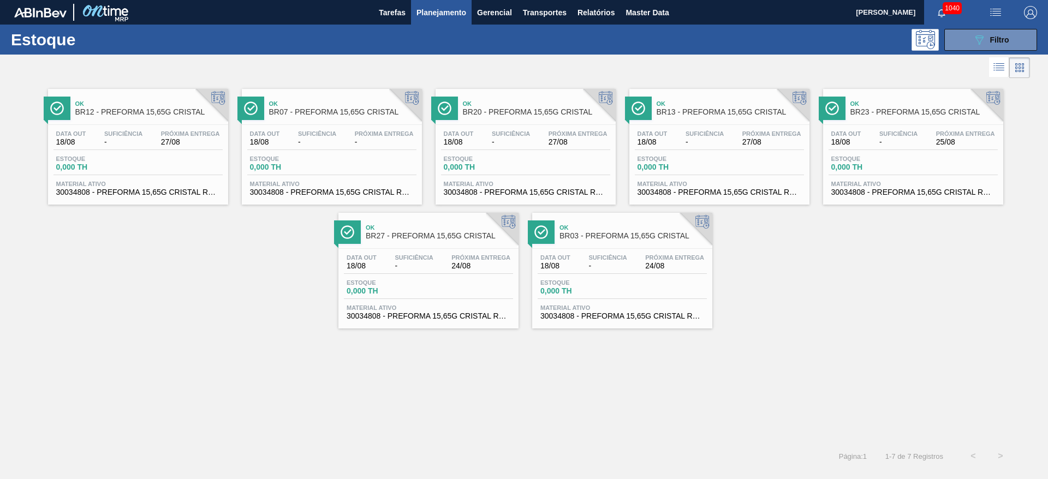
click at [363, 266] on span "18/08" at bounding box center [362, 266] width 30 height 8
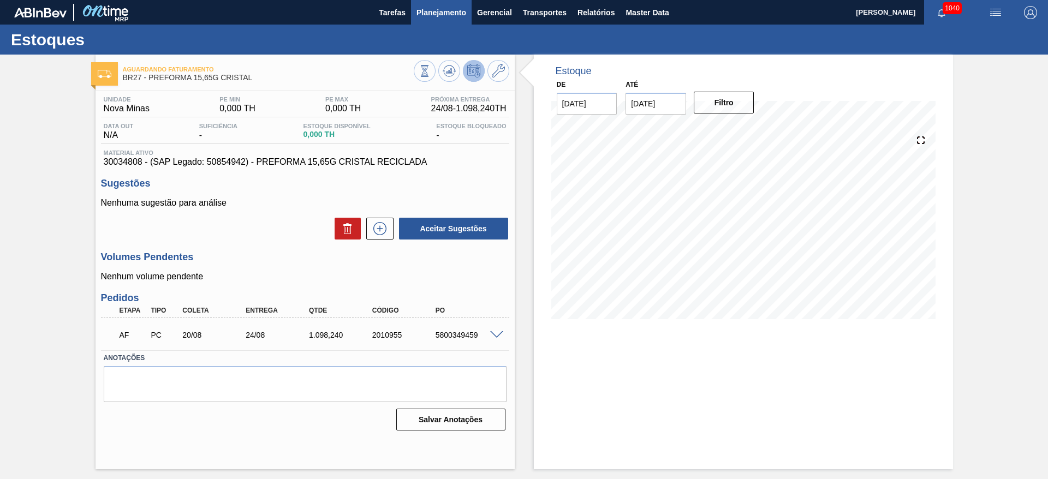
click at [449, 14] on span "Planejamento" at bounding box center [441, 12] width 50 height 13
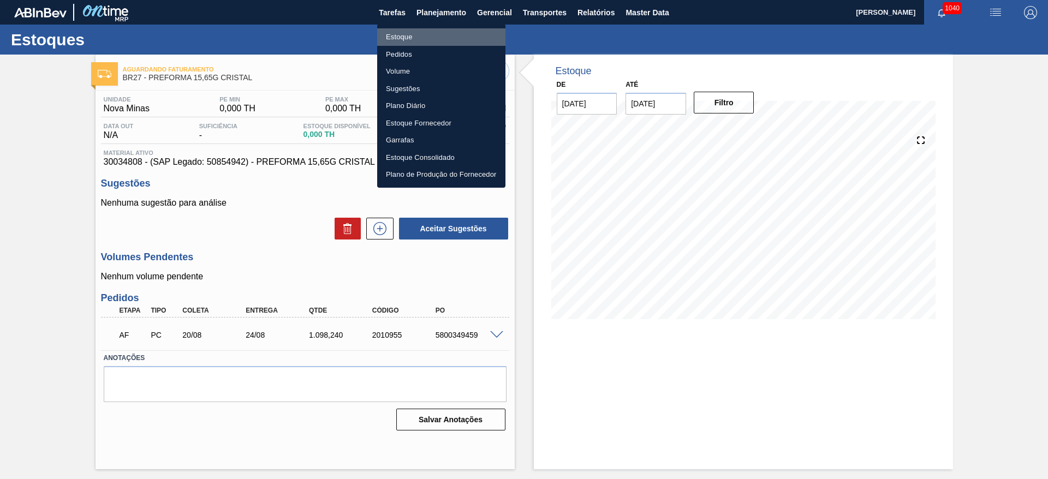
click at [404, 33] on li "Estoque" at bounding box center [441, 36] width 128 height 17
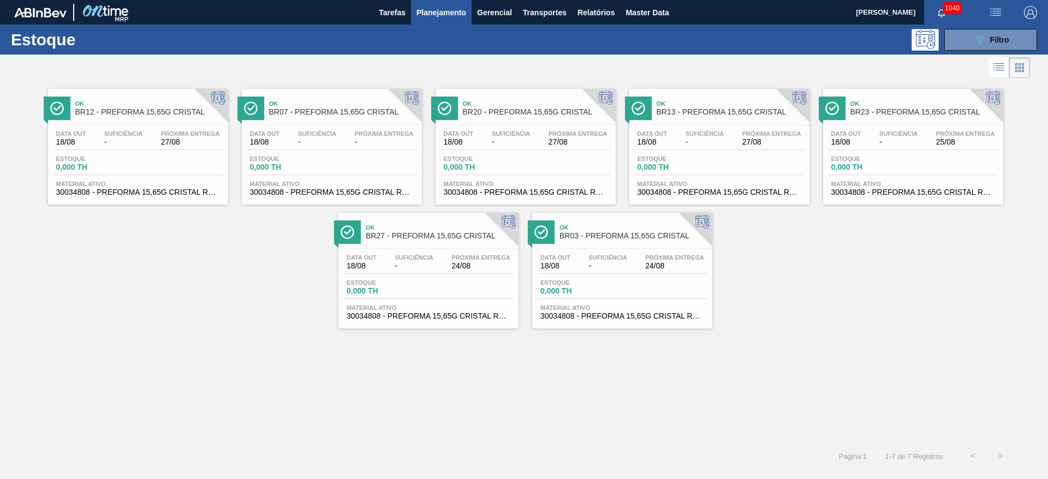
click at [618, 259] on span "Suficiência" at bounding box center [607, 257] width 38 height 7
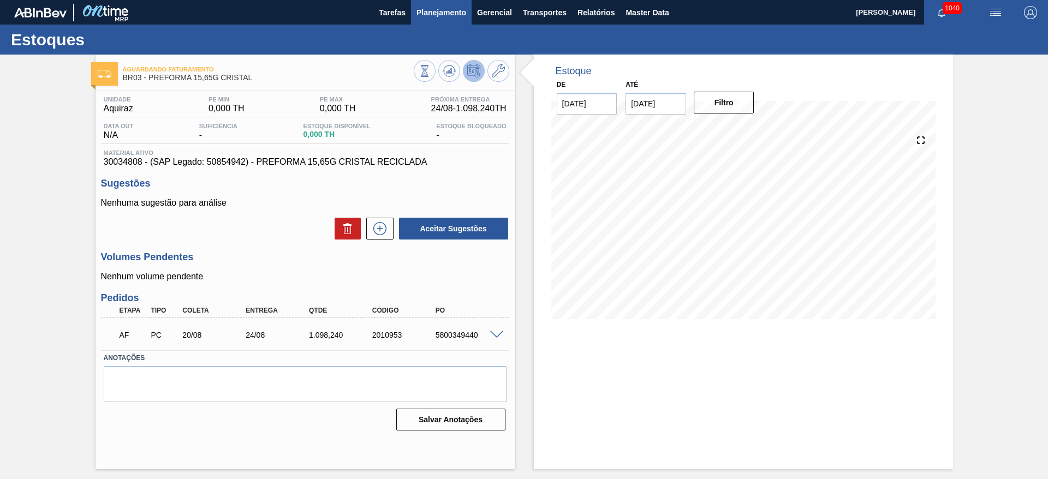
click at [427, 14] on span "Planejamento" at bounding box center [441, 12] width 50 height 13
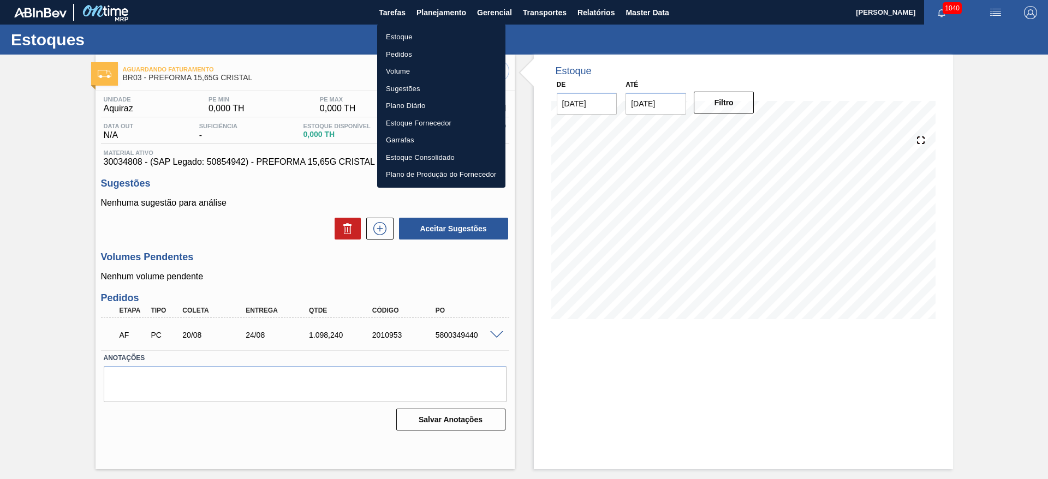
click at [404, 33] on li "Estoque" at bounding box center [441, 36] width 128 height 17
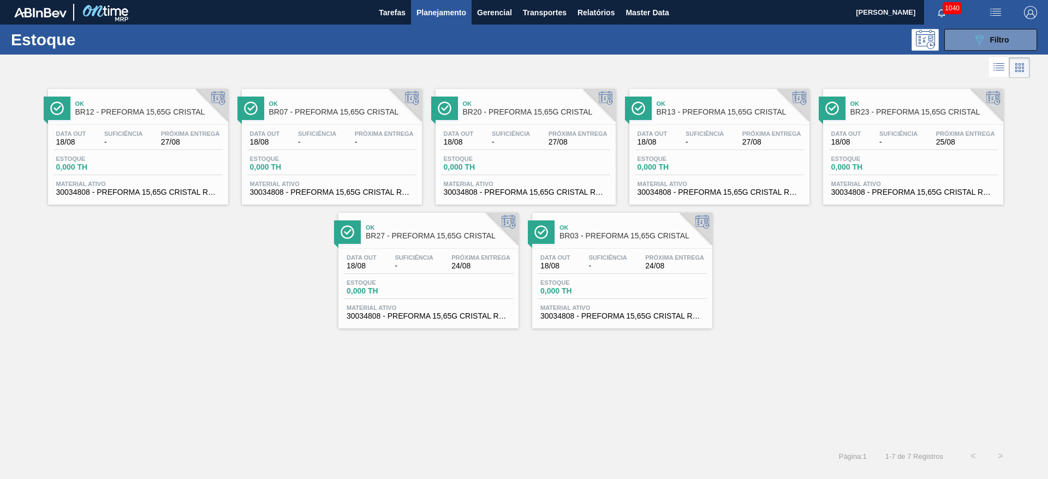
click at [300, 144] on span "-" at bounding box center [317, 142] width 38 height 8
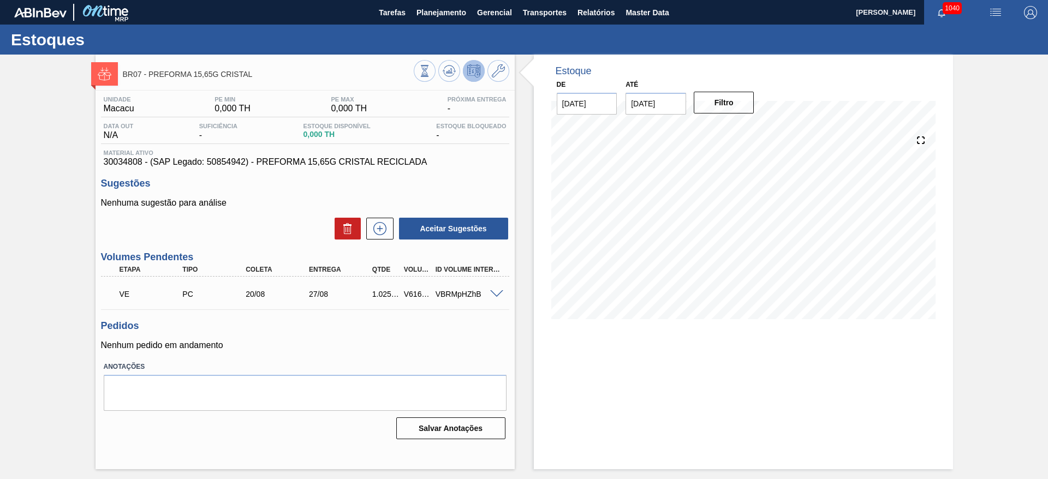
click at [494, 290] on span at bounding box center [496, 294] width 13 height 8
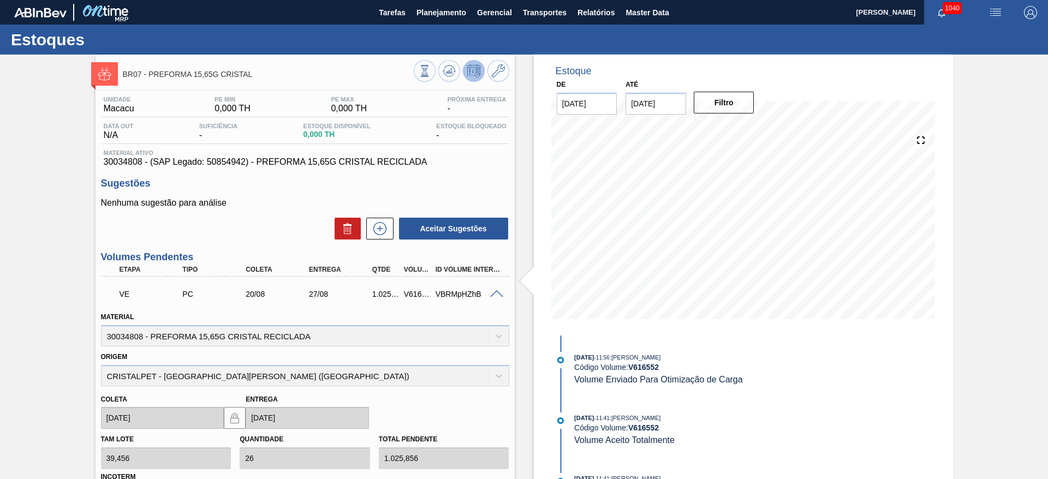
click at [494, 290] on span at bounding box center [496, 294] width 13 height 8
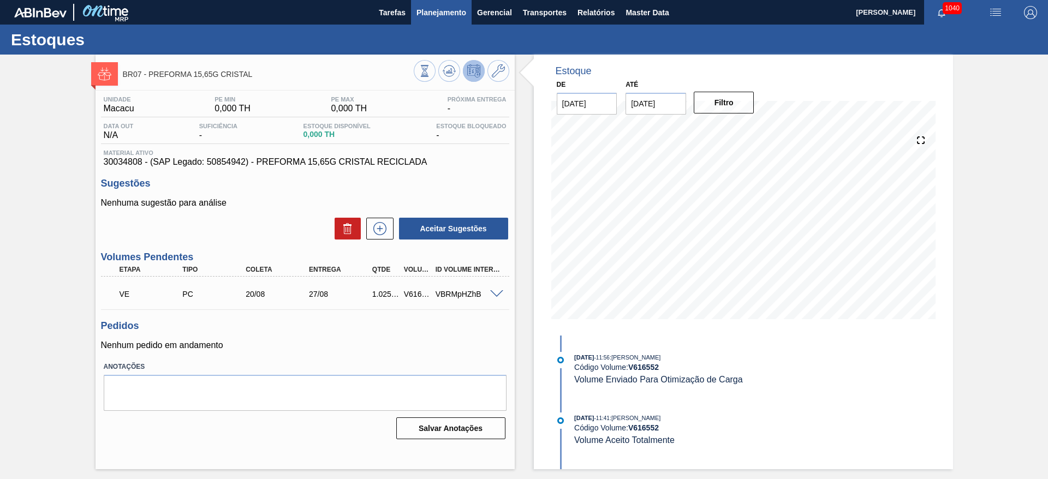
click at [432, 8] on span "Planejamento" at bounding box center [441, 12] width 50 height 13
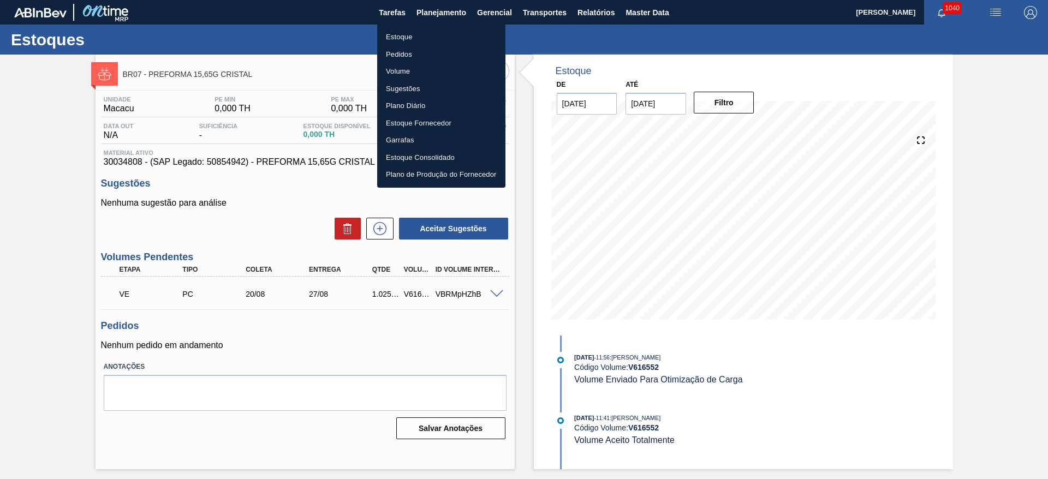
click at [409, 33] on li "Estoque" at bounding box center [441, 36] width 128 height 17
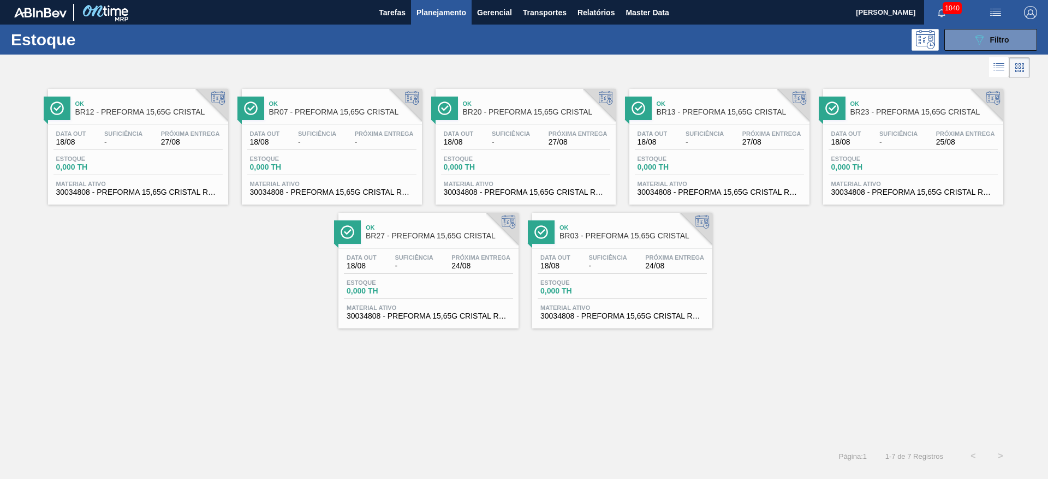
drag, startPoint x: 313, startPoint y: 140, endPoint x: 299, endPoint y: 128, distance: 19.0
click at [313, 140] on span "-" at bounding box center [317, 142] width 38 height 8
